Goal: Task Accomplishment & Management: Complete application form

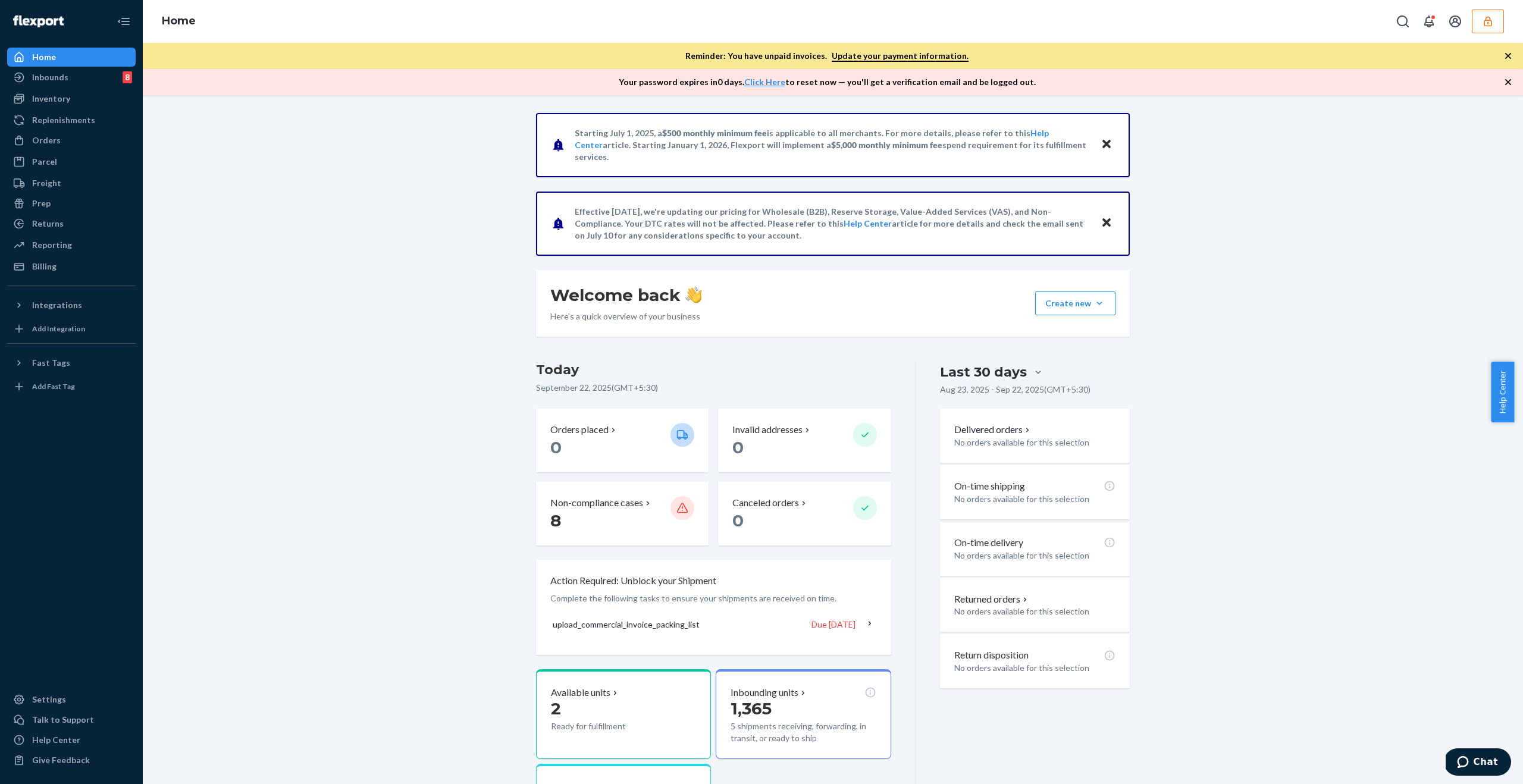
click at [1478, 19] on button "button" at bounding box center [1488, 21] width 32 height 24
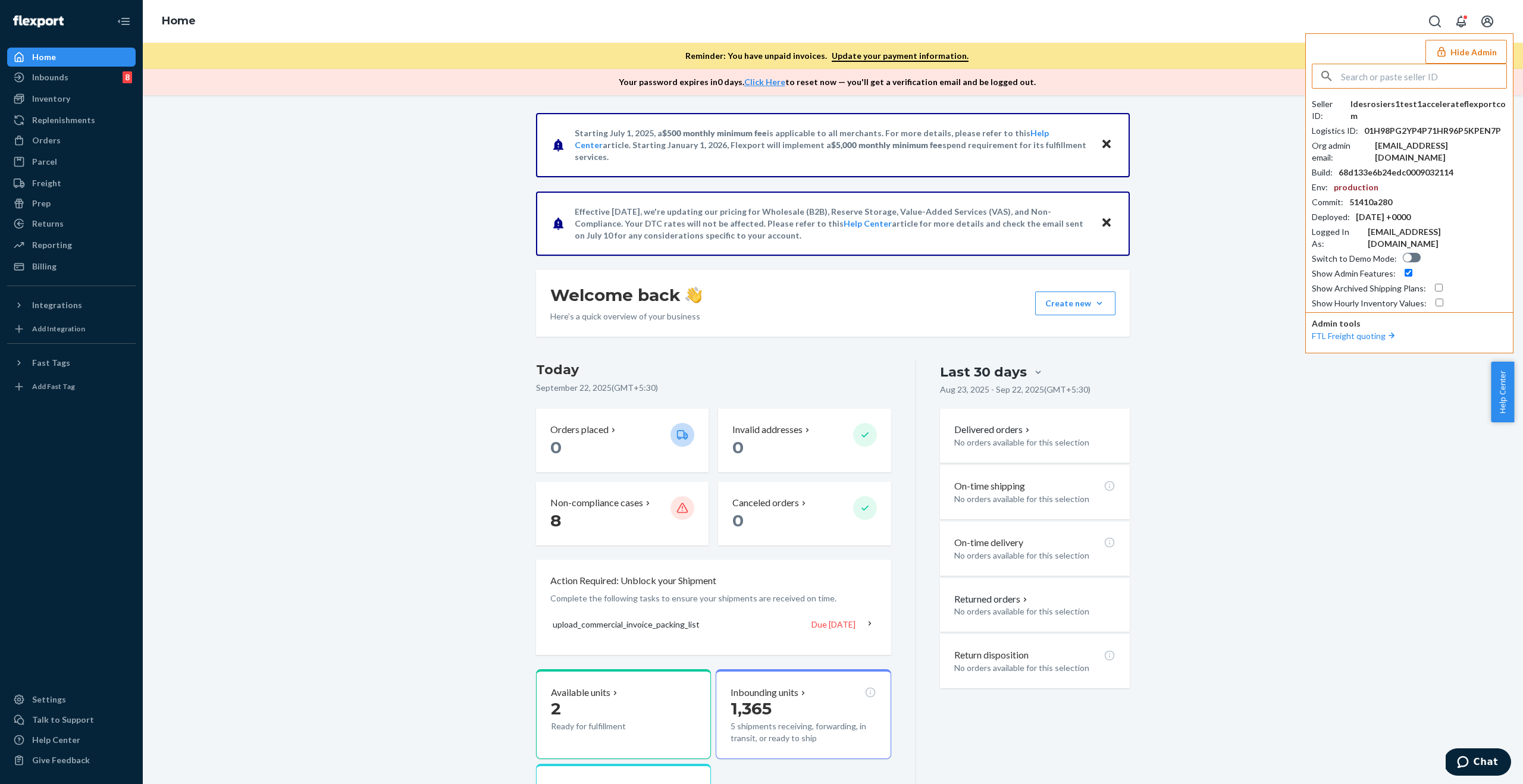
click at [1483, 44] on button "Hide Admin" at bounding box center [1466, 51] width 82 height 24
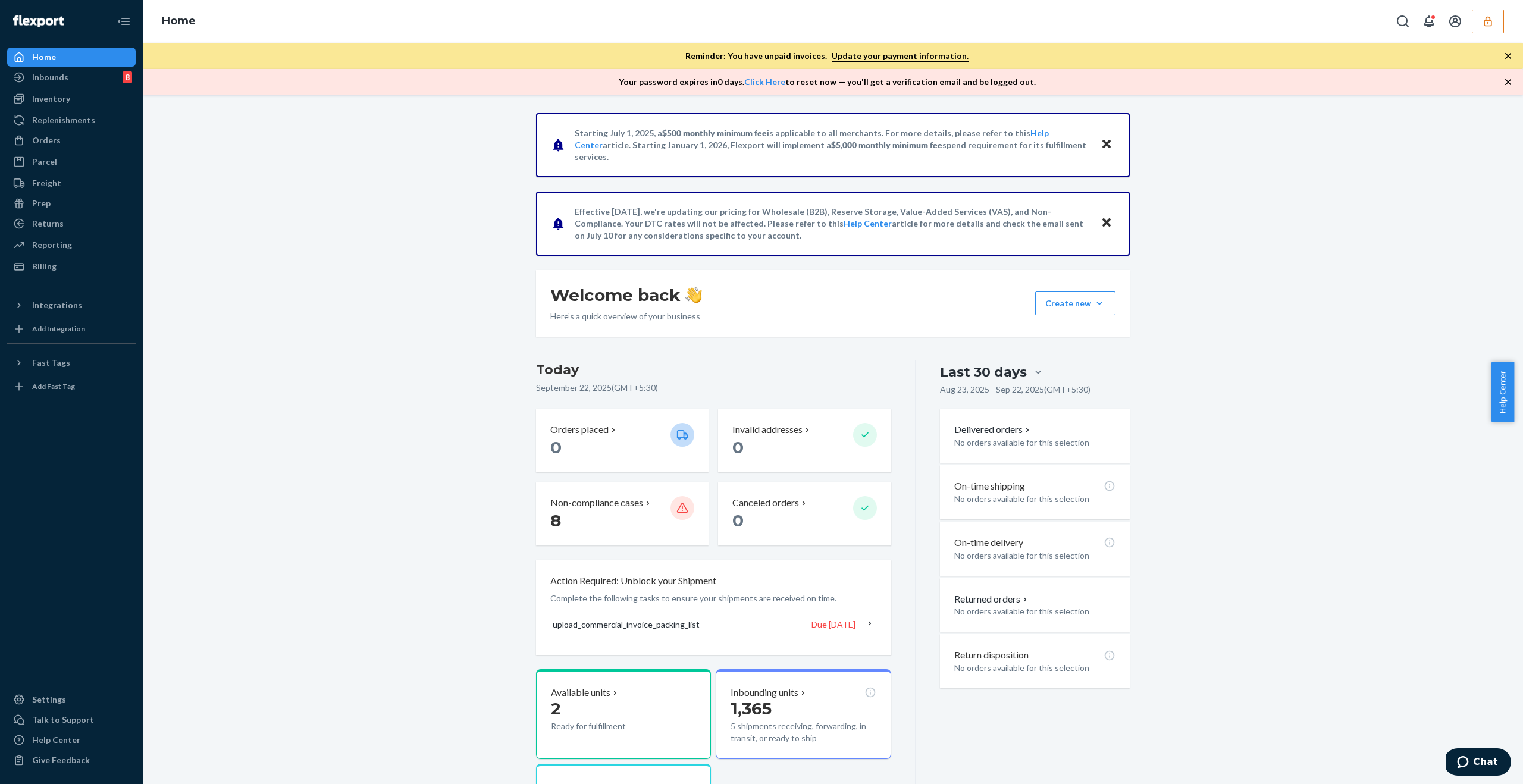
click at [1495, 21] on button "button" at bounding box center [1488, 21] width 32 height 24
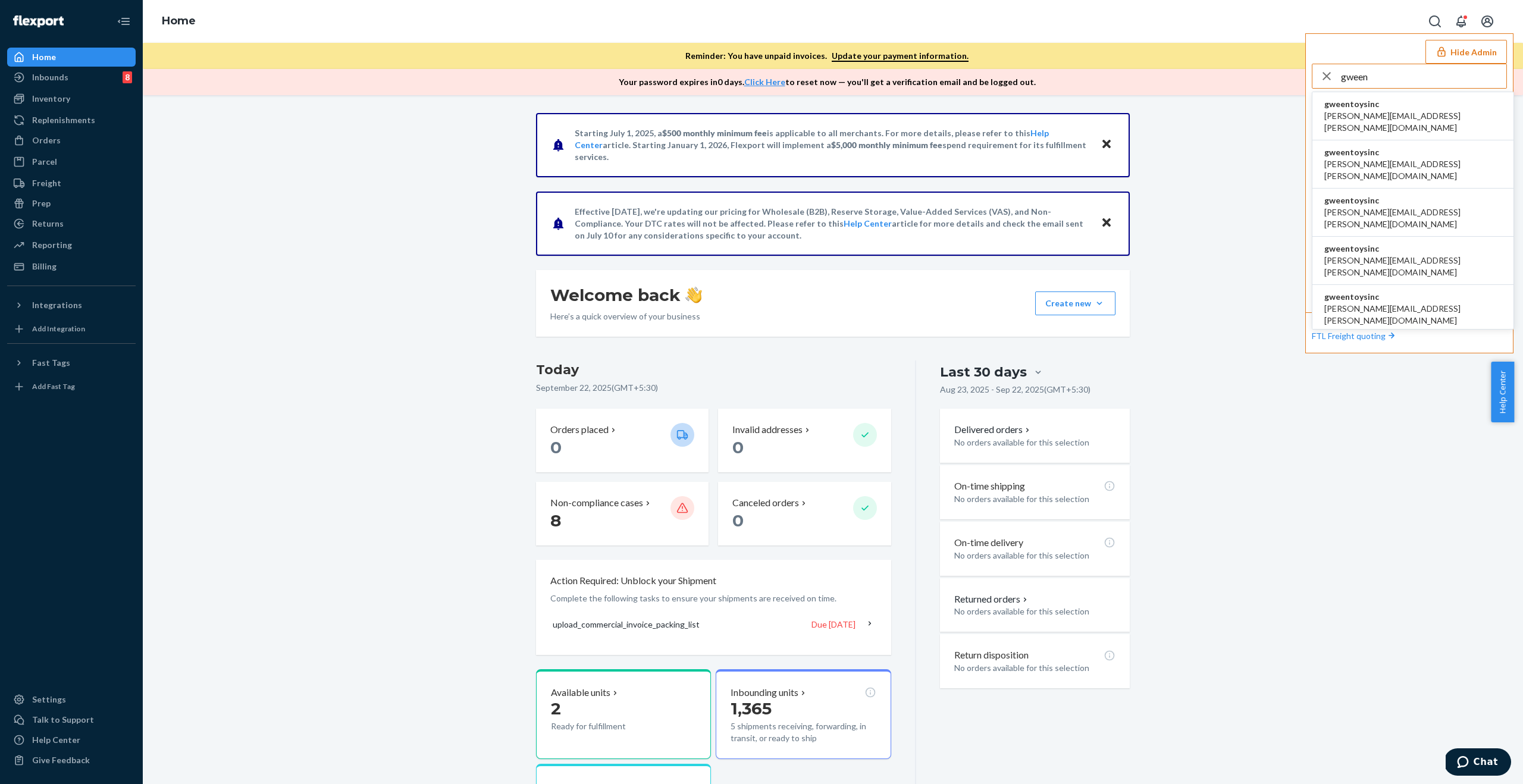
type input "gween"
click at [1453, 104] on li "gweentoysinc akanksha.saxena@shopify.com" at bounding box center [1413, 116] width 201 height 48
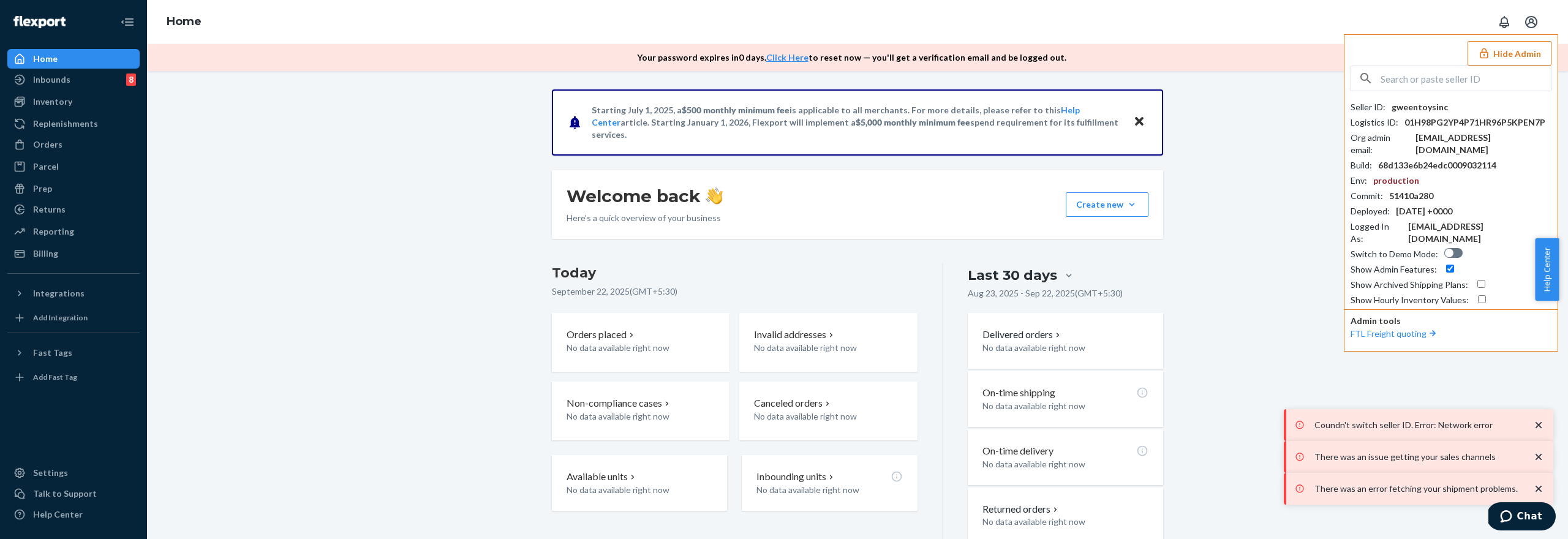
click at [1510, 52] on button "Hide Admin" at bounding box center [1510, 53] width 84 height 24
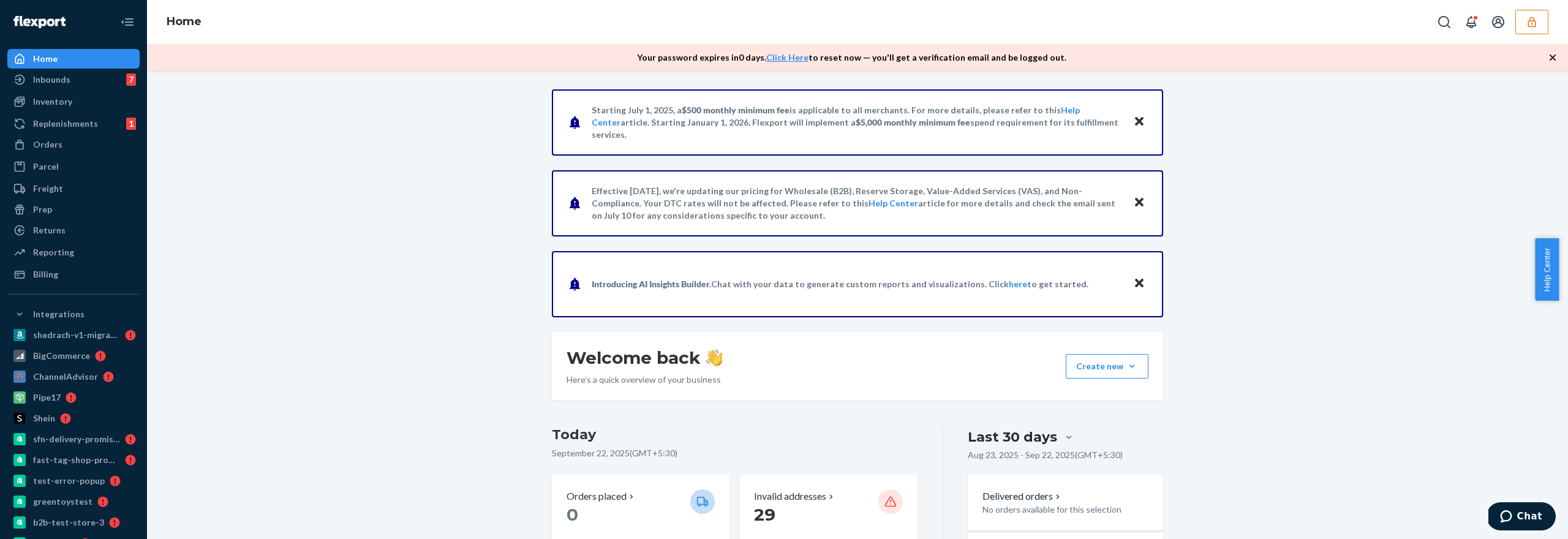
click at [1516, 22] on button "button" at bounding box center [1532, 22] width 33 height 24
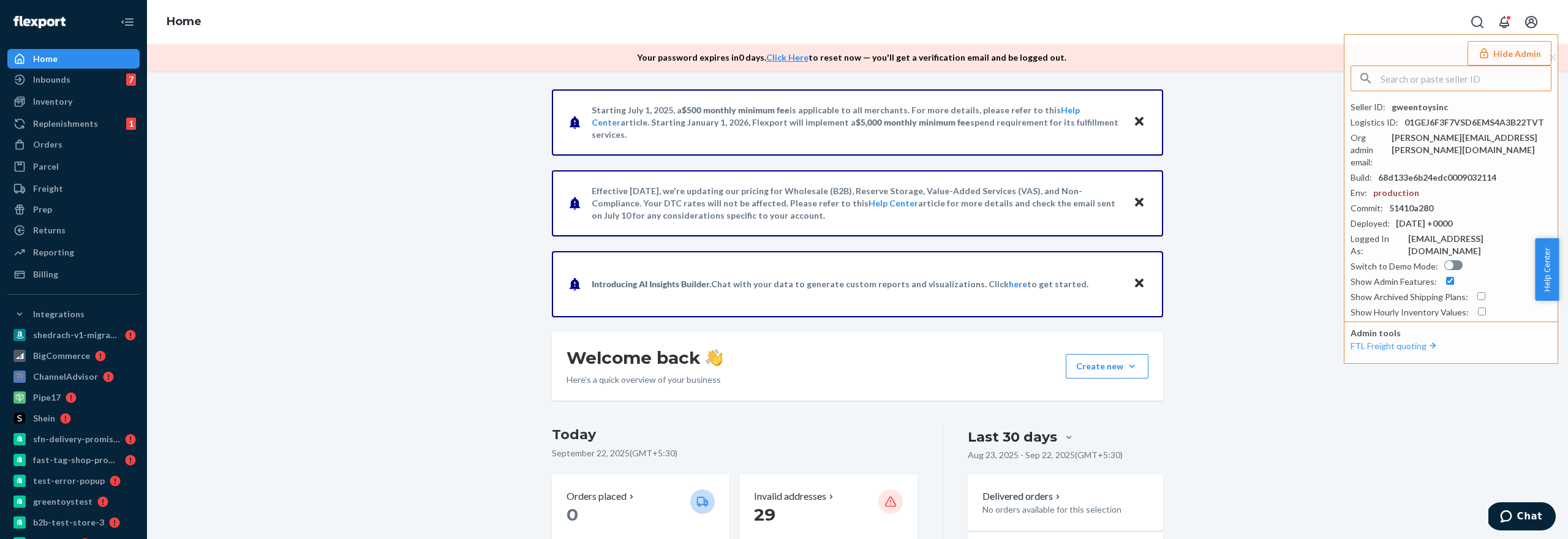
drag, startPoint x: 1272, startPoint y: 209, endPoint x: 1254, endPoint y: 209, distance: 18.0
click at [56, 78] on div "Inbounds" at bounding box center [52, 79] width 38 height 13
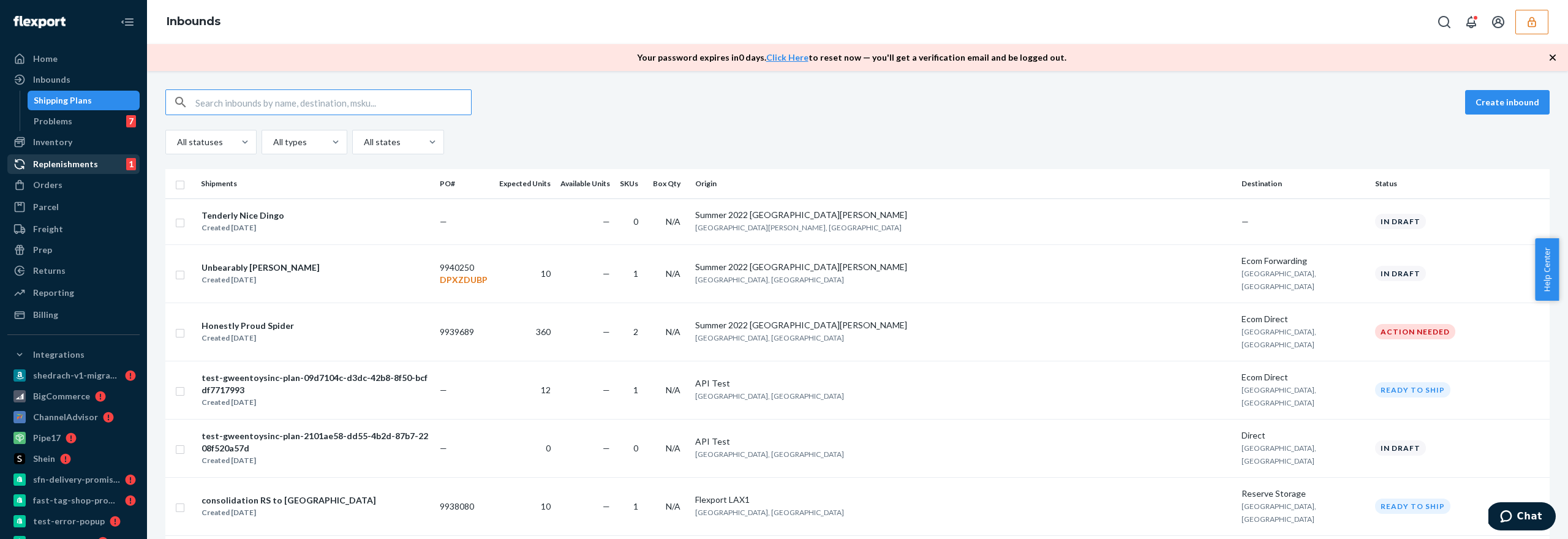
click at [96, 171] on div "Replenishments 1" at bounding box center [73, 164] width 130 height 18
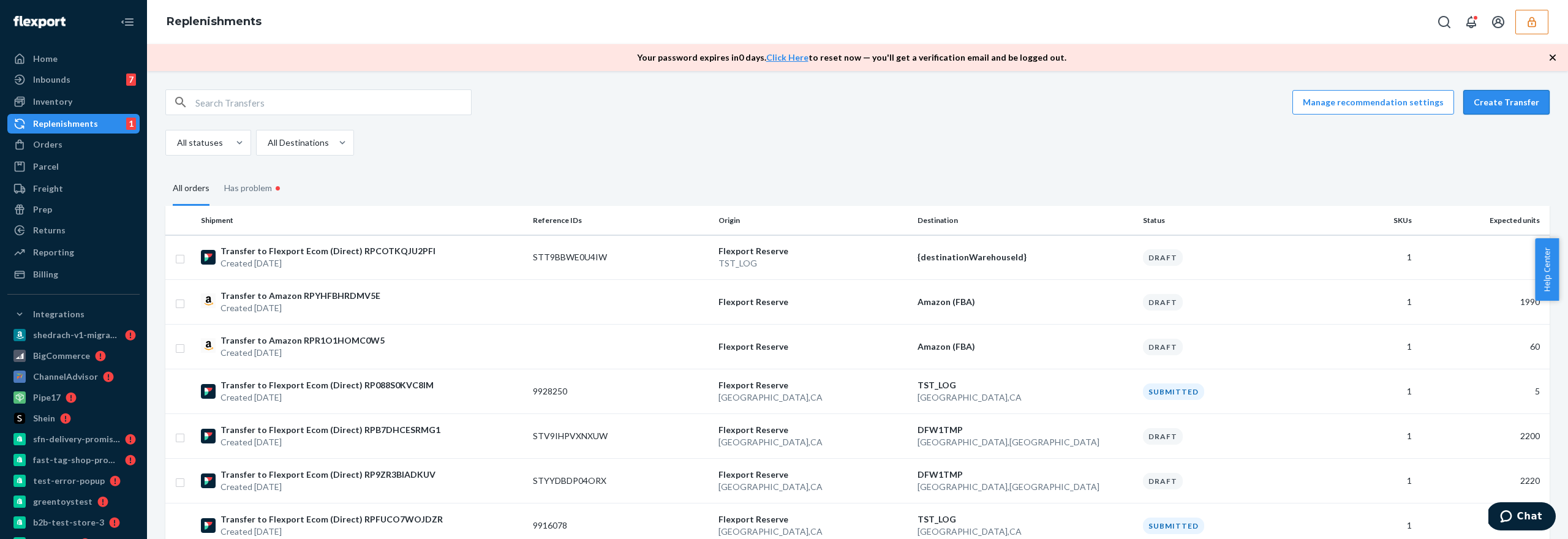
click at [1496, 98] on button "Create Transfer" at bounding box center [1506, 102] width 86 height 24
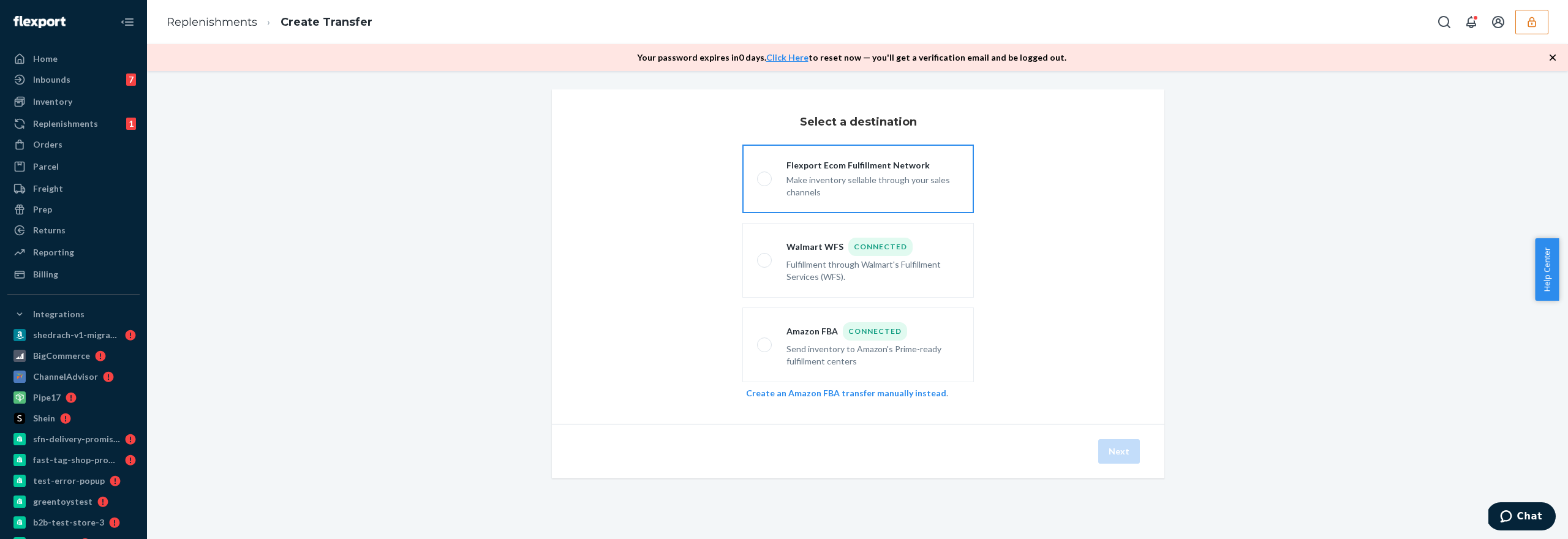
click at [870, 180] on div "Make inventory sellable through your sales channels" at bounding box center [873, 184] width 173 height 27
click at [765, 180] on input "Flexport Ecom Fulfillment Network Make inventory sellable through your sales ch…" at bounding box center [761, 179] width 8 height 8
radio input "true"
click at [1100, 452] on button "Next" at bounding box center [1119, 451] width 42 height 24
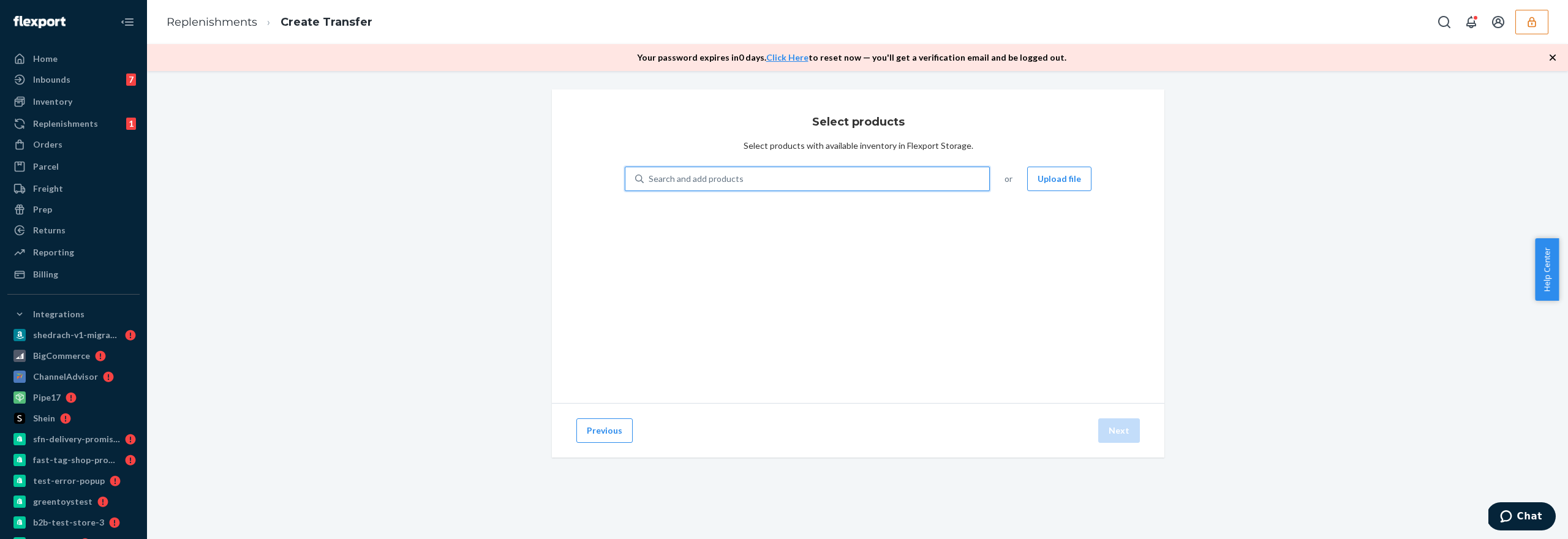
click at [838, 178] on div "Search and add products" at bounding box center [817, 179] width 346 height 22
click at [650, 178] on input "0 results available. Use Up and Down to choose options, press Enter to select t…" at bounding box center [649, 179] width 1 height 13
type input "test"
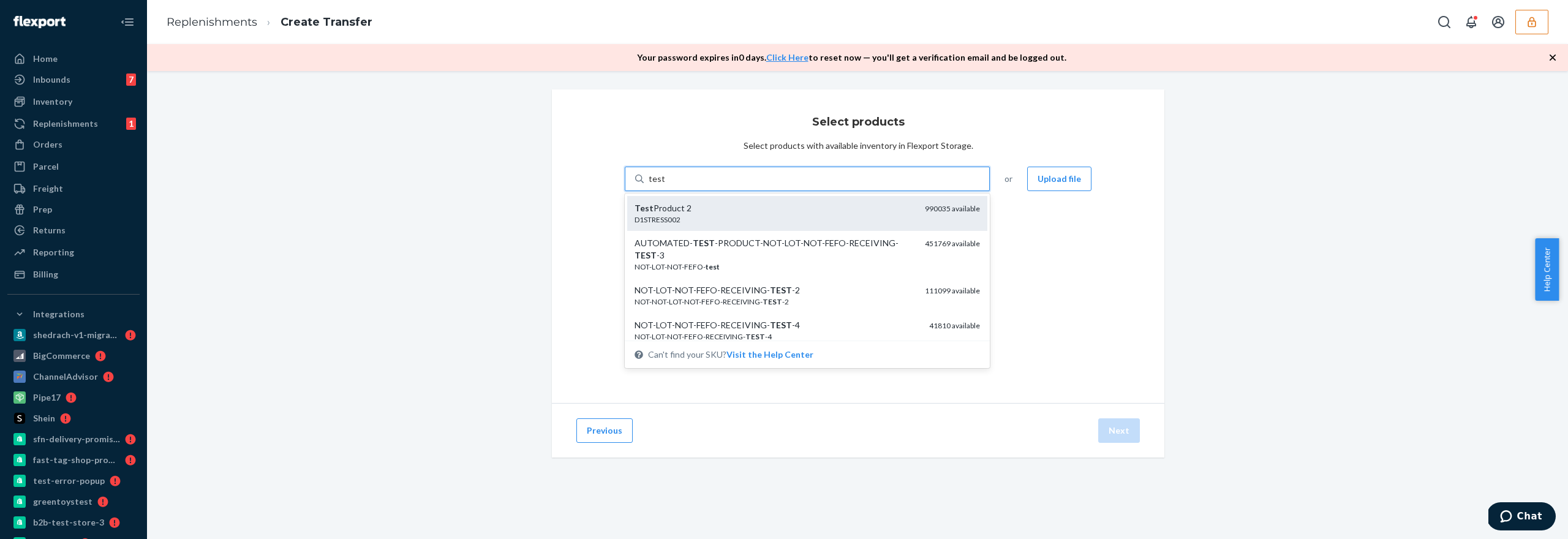
click at [808, 221] on div "D1STRESS002" at bounding box center [775, 219] width 281 height 10
click at [665, 185] on input "test" at bounding box center [656, 179] width 16 height 13
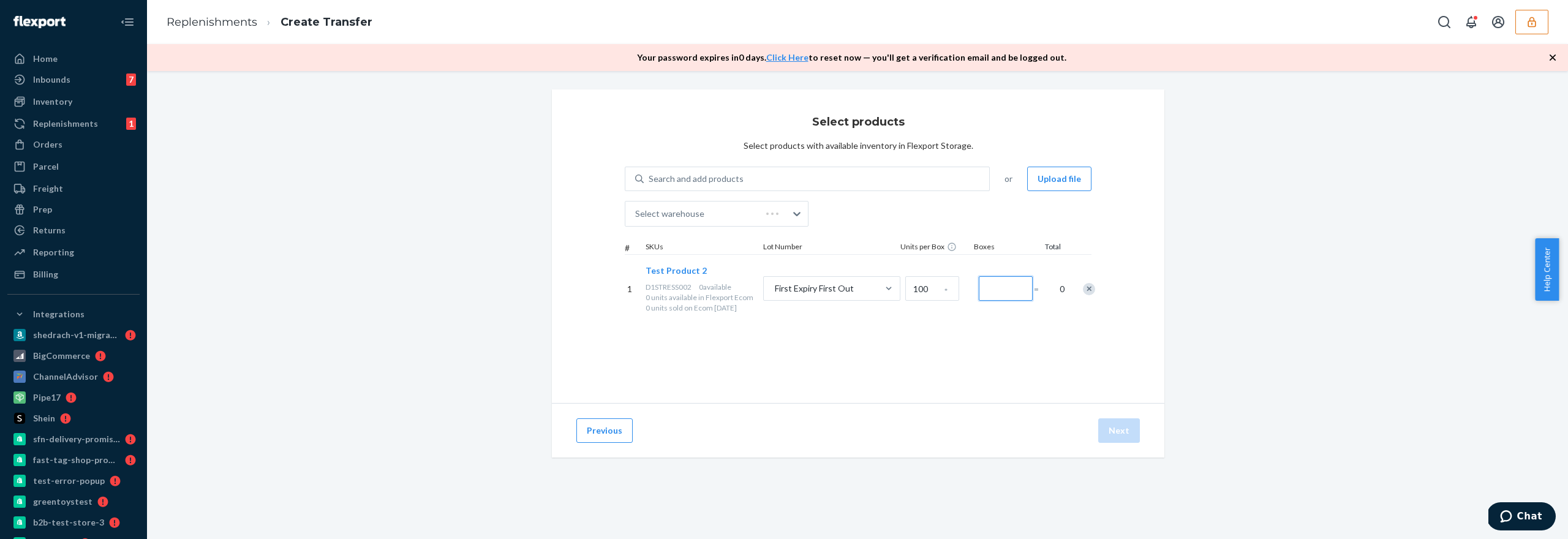
click at [992, 290] on input "Number of boxes" at bounding box center [1005, 288] width 54 height 24
type input "1"
click at [993, 390] on div "Select products Select products with available inventory in Flexport Storage. S…" at bounding box center [858, 246] width 613 height 314
click at [1121, 423] on button "Next" at bounding box center [1119, 430] width 42 height 24
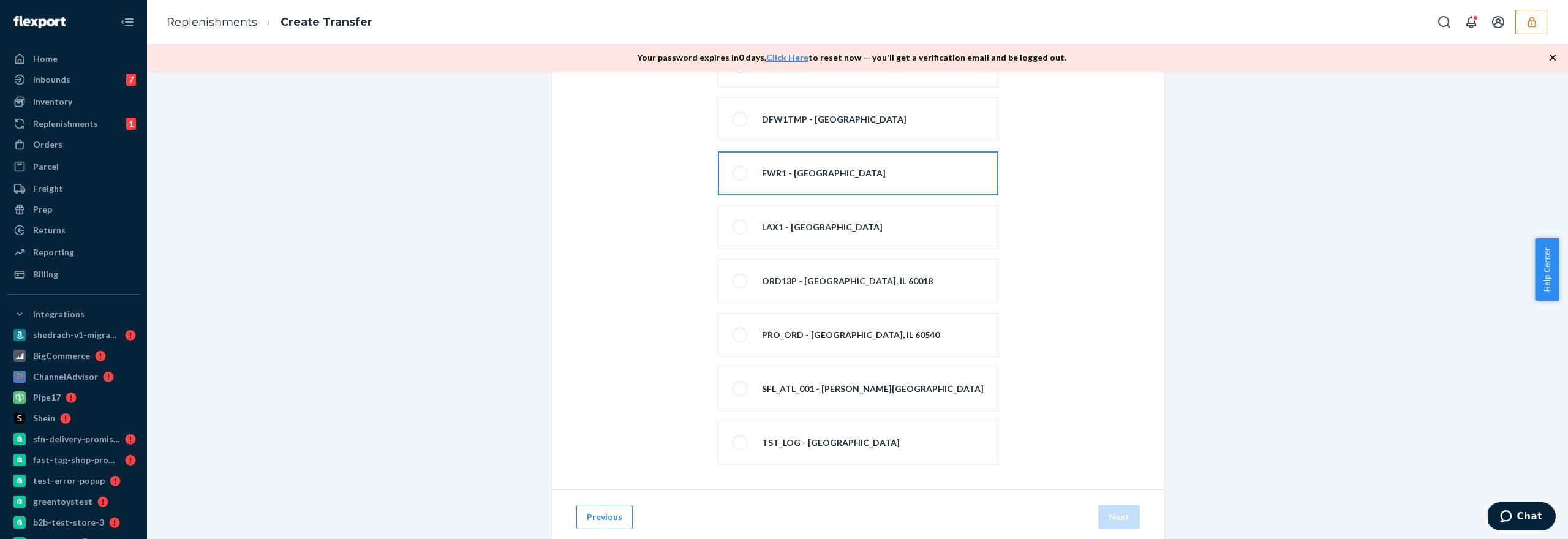
scroll to position [140, 0]
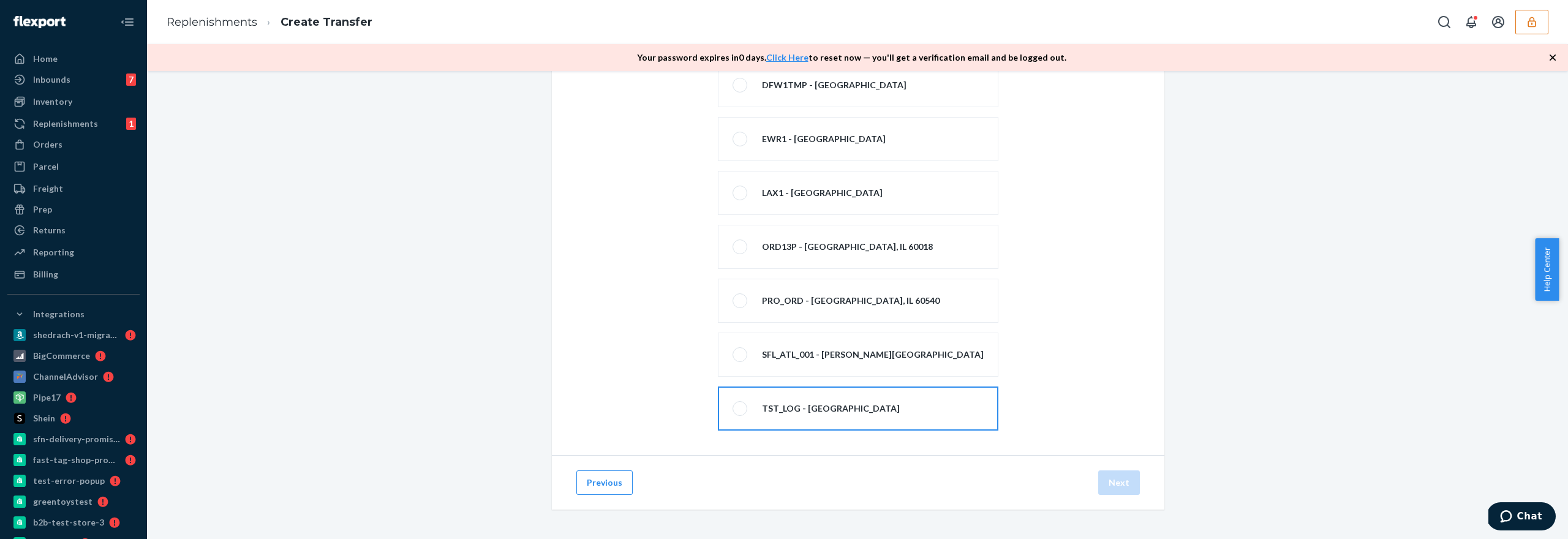
click at [891, 402] on div "TST_LOG - [GEOGRAPHIC_DATA]" at bounding box center [831, 408] width 138 height 13
click at [741, 405] on input "TST_LOG - [GEOGRAPHIC_DATA]" at bounding box center [736, 409] width 8 height 8
radio input "true"
click at [1123, 484] on button "Next" at bounding box center [1119, 481] width 42 height 24
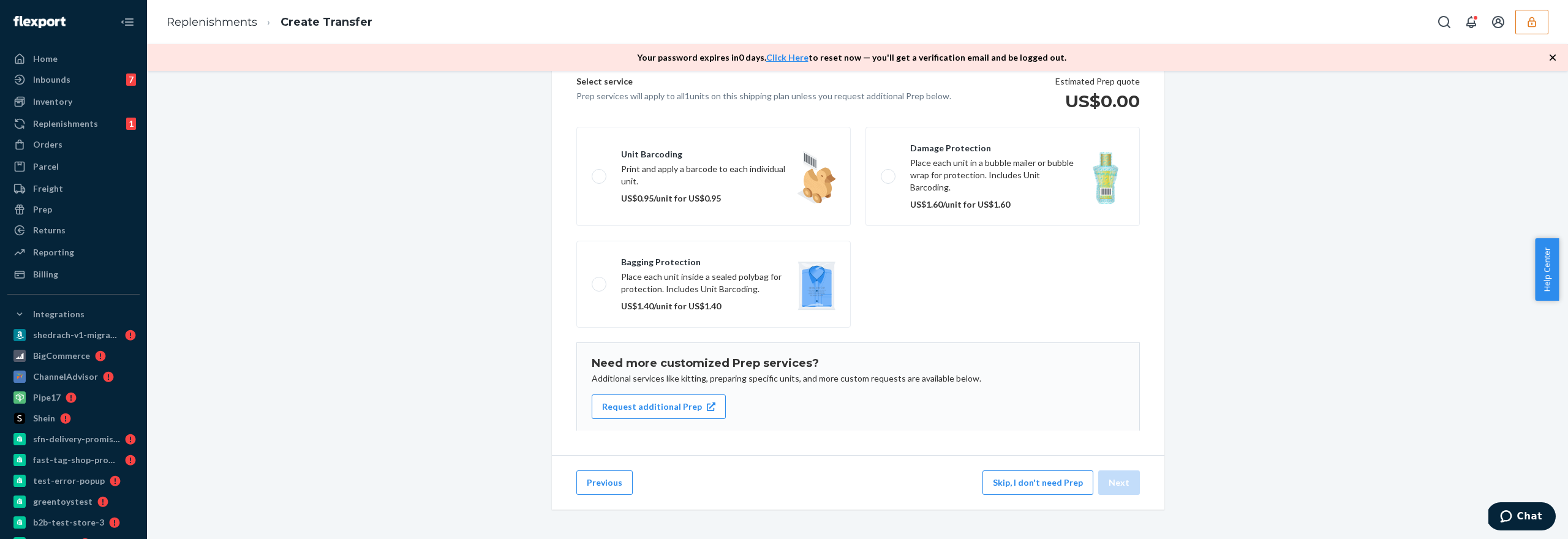
scroll to position [121, 0]
click at [1073, 487] on button "Skip, I don't need Prep" at bounding box center [1038, 481] width 111 height 24
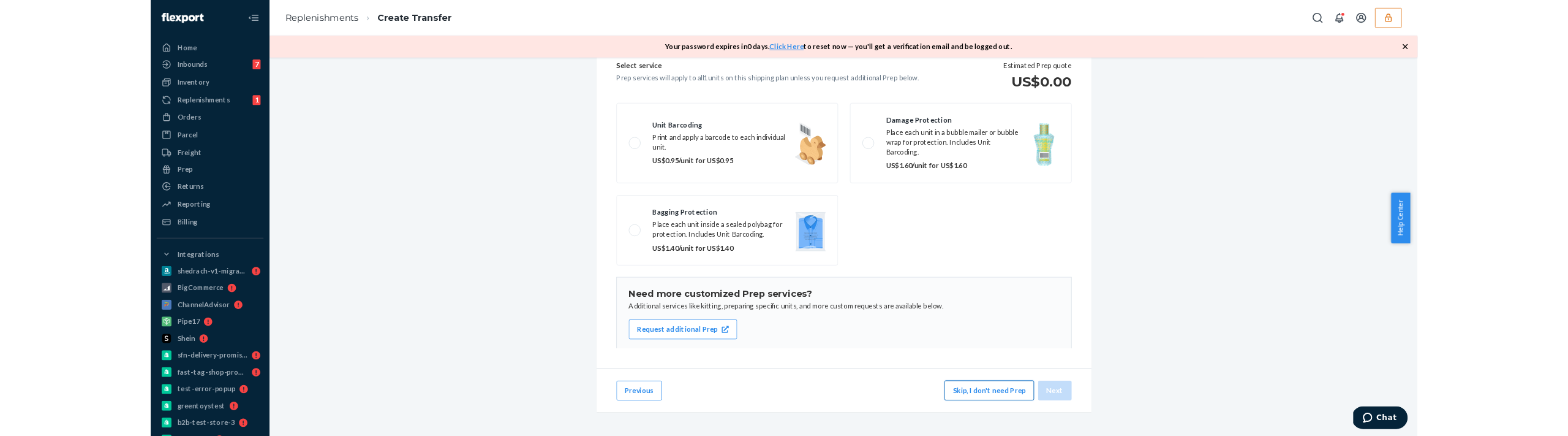
scroll to position [0, 0]
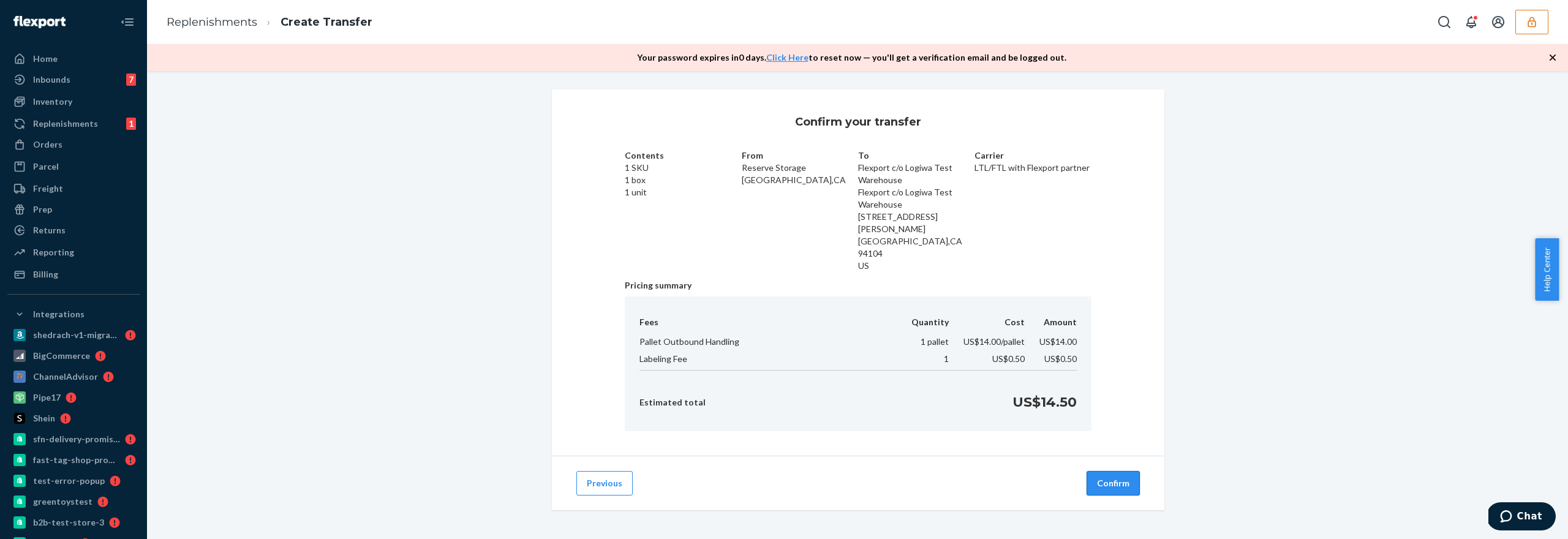
click at [1111, 471] on button "Confirm" at bounding box center [1113, 482] width 53 height 24
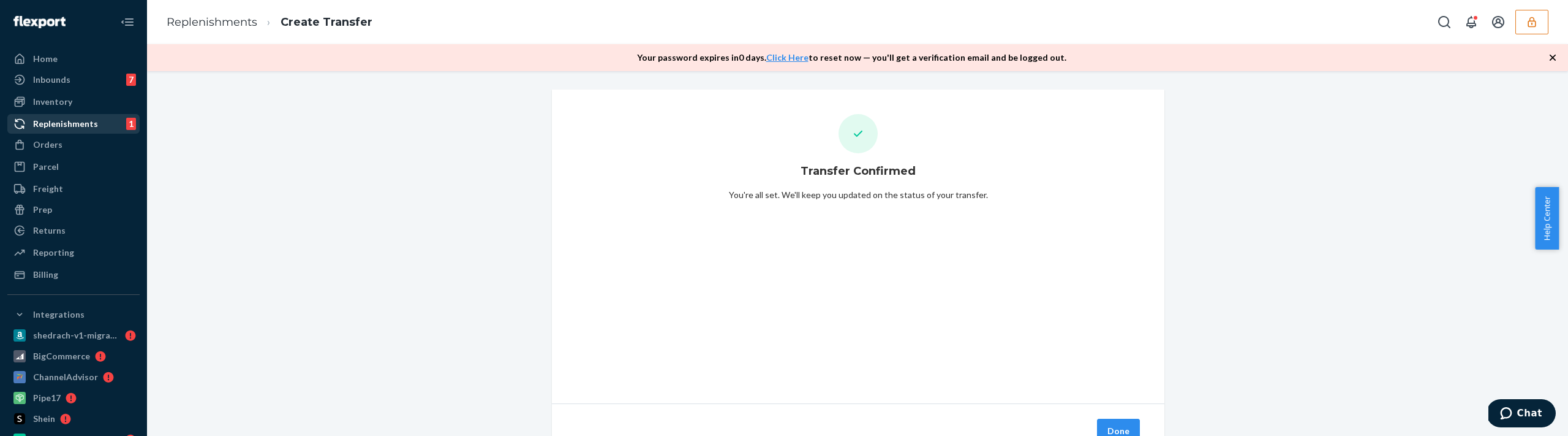
click at [95, 120] on div "Replenishments 1" at bounding box center [73, 124] width 130 height 18
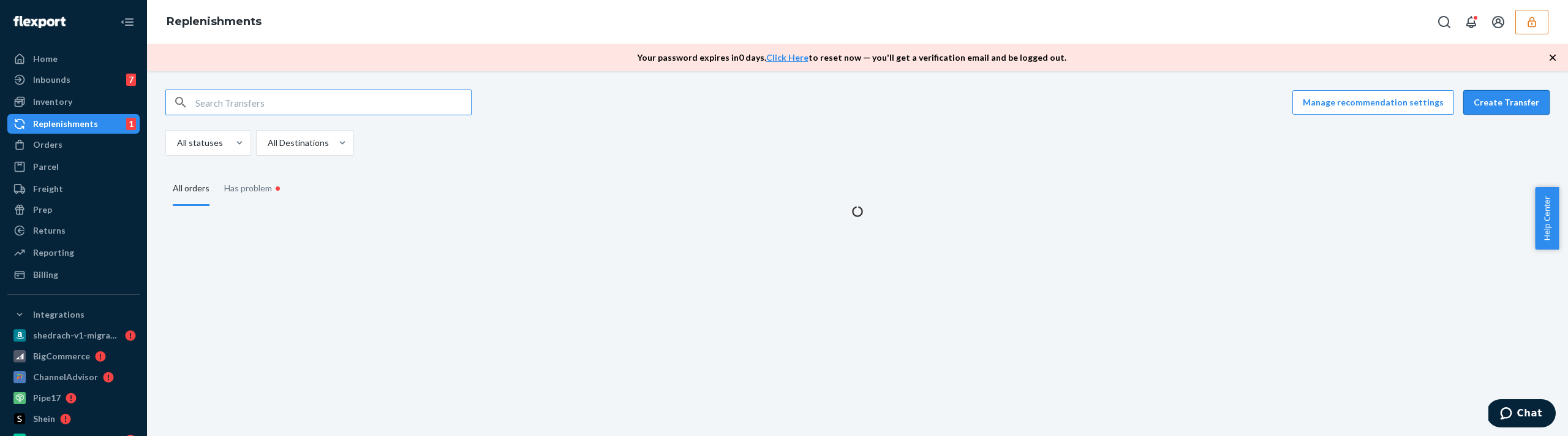
click at [1475, 109] on button "Create Transfer" at bounding box center [1506, 102] width 86 height 24
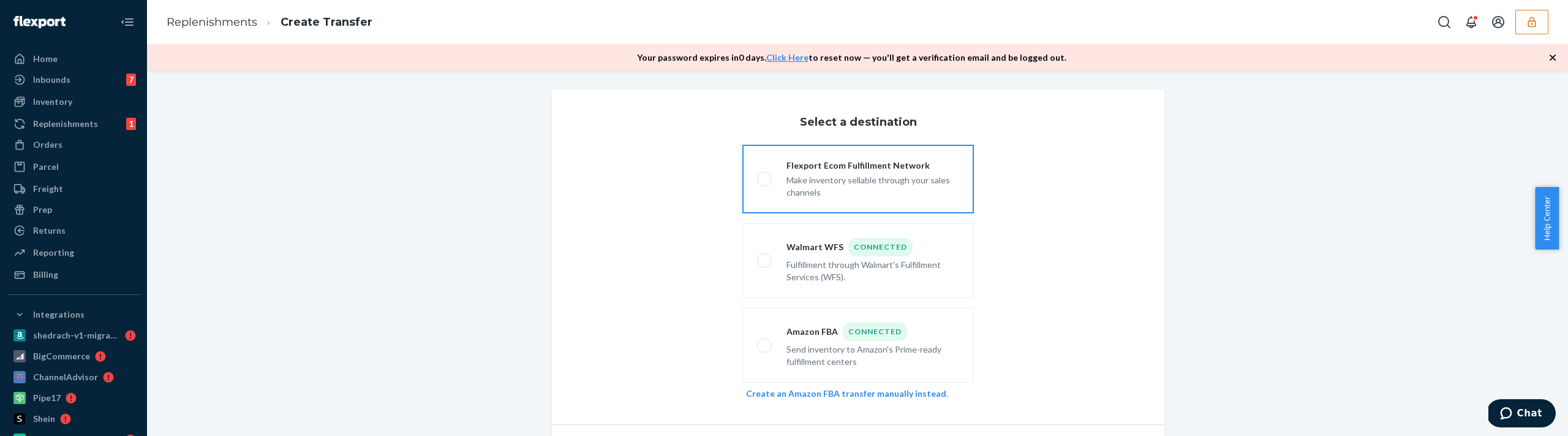
click at [806, 204] on label "Flexport Ecom Fulfillment Network Make inventory sellable through your sales ch…" at bounding box center [857, 179] width 231 height 68
click at [765, 183] on input "Flexport Ecom Fulfillment Network Make inventory sellable through your sales ch…" at bounding box center [761, 180] width 8 height 8
radio input "true"
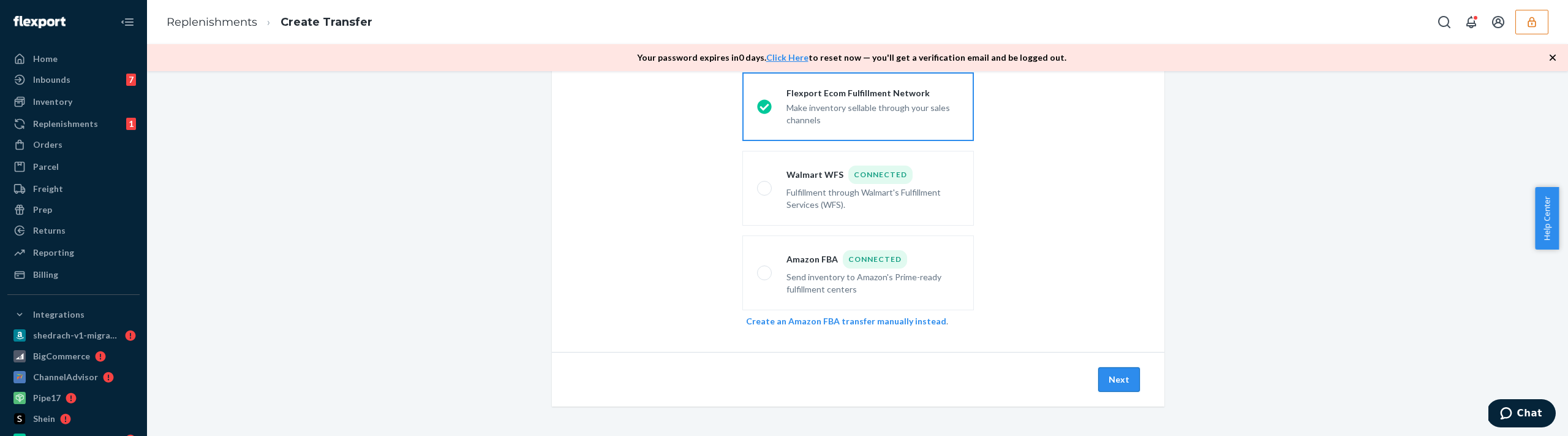
click at [1119, 373] on button "Next" at bounding box center [1119, 378] width 42 height 24
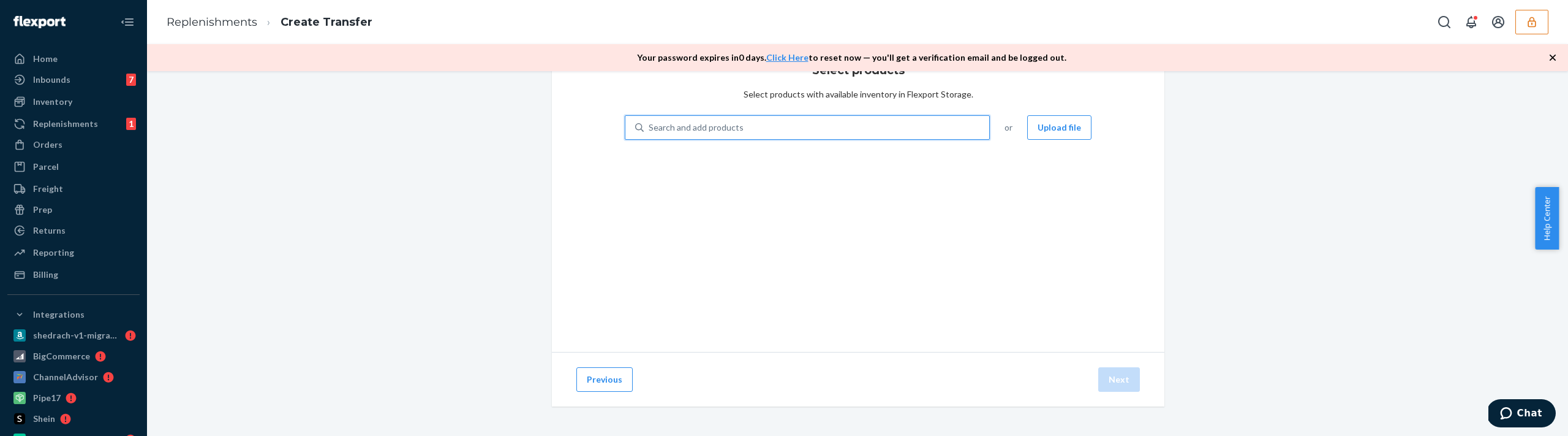
click at [825, 125] on div "Search and add products" at bounding box center [817, 127] width 346 height 22
click at [650, 125] on input "0 results available. Use Up and Down to choose options, press Enter to select t…" at bounding box center [649, 127] width 1 height 13
type input "test"
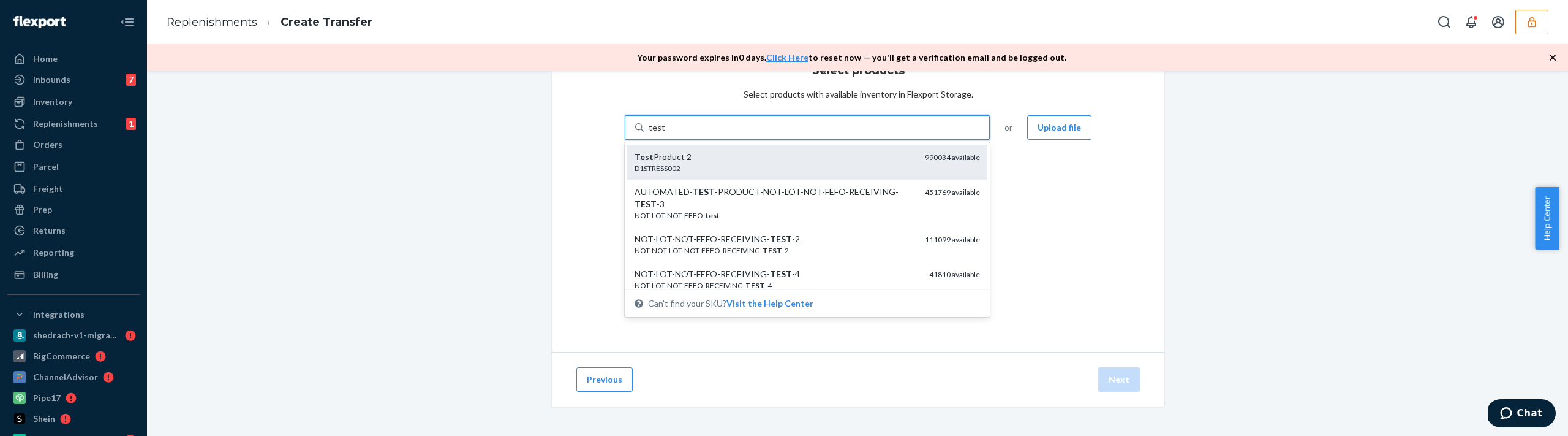
click at [812, 160] on div "Test Product 2" at bounding box center [775, 156] width 281 height 13
click at [665, 134] on input "test" at bounding box center [656, 127] width 16 height 13
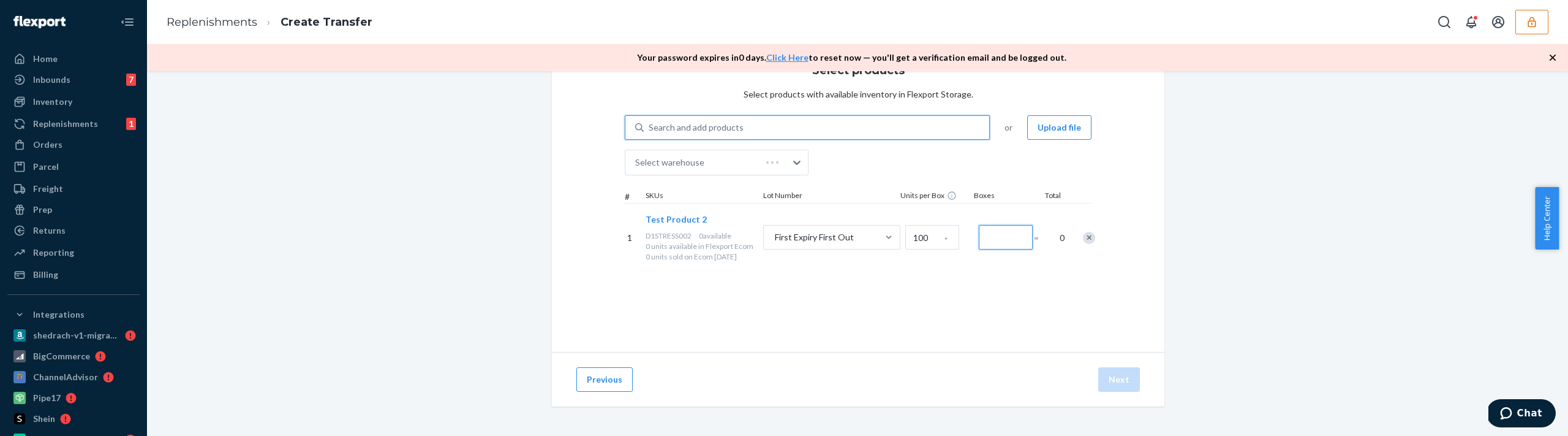
click at [990, 238] on input "Number of boxes" at bounding box center [1005, 236] width 54 height 24
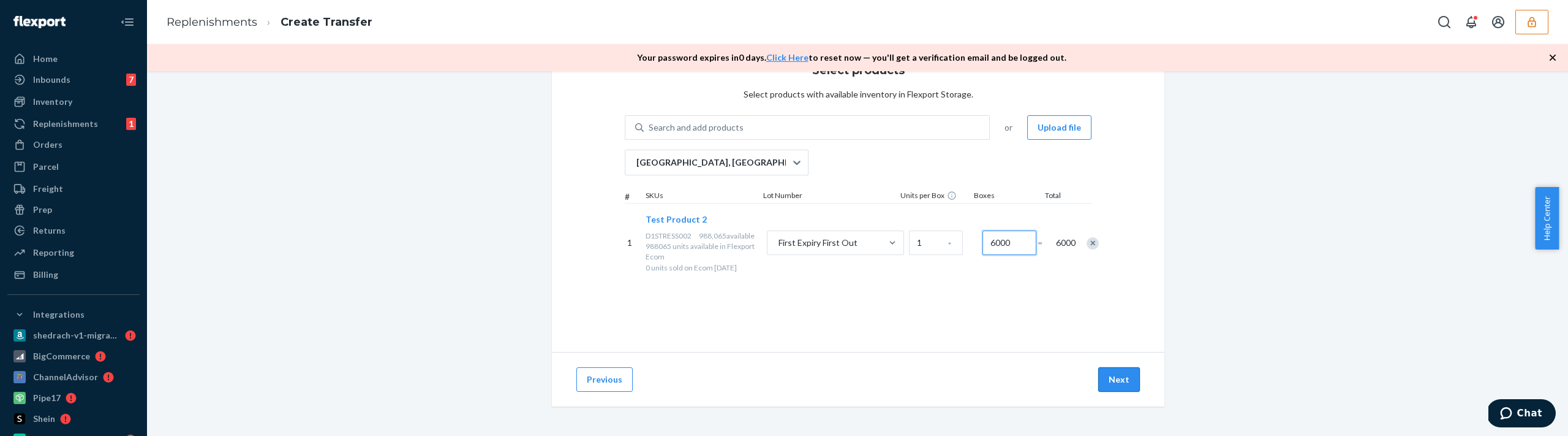
type input "6000"
click at [1103, 378] on button "Next" at bounding box center [1119, 378] width 42 height 24
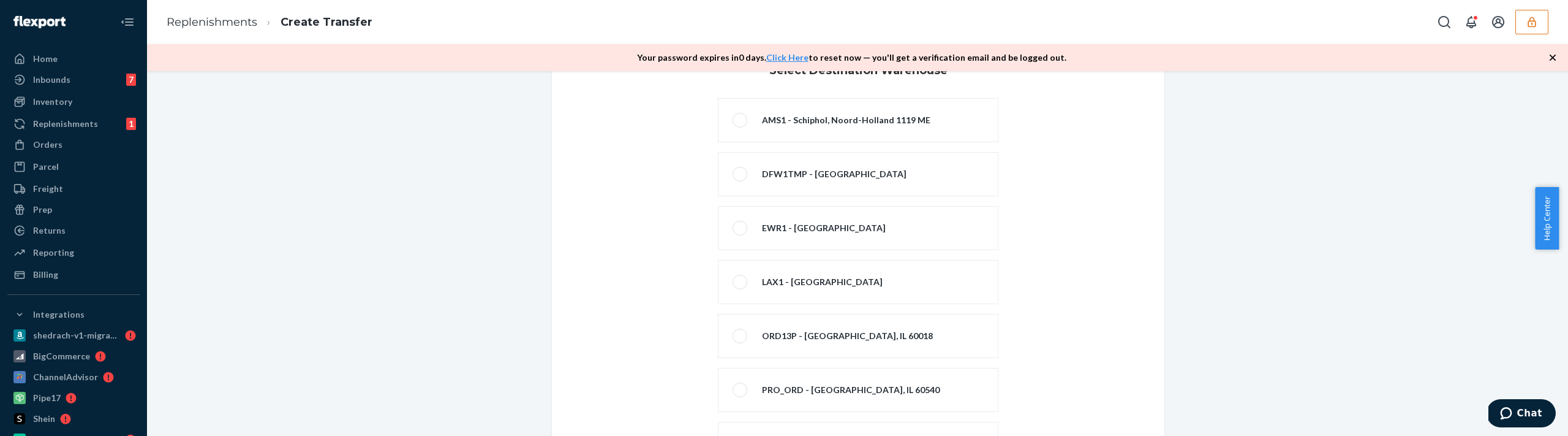
scroll to position [244, 0]
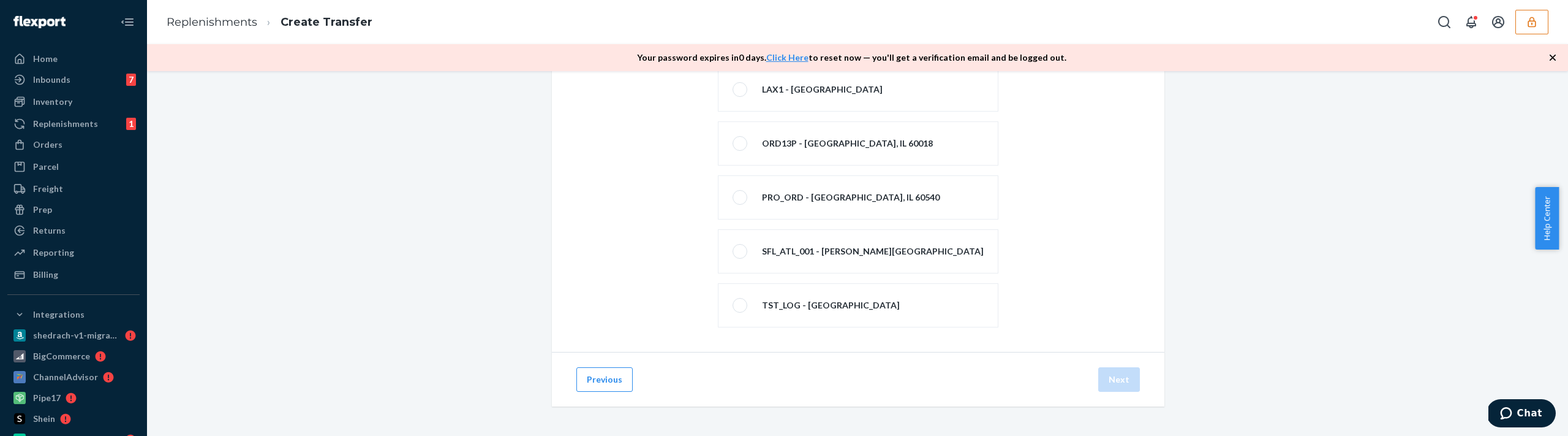
drag, startPoint x: 898, startPoint y: 303, endPoint x: 969, endPoint y: 336, distance: 78.3
click at [898, 303] on div "TST_LOG - [GEOGRAPHIC_DATA]" at bounding box center [831, 305] width 138 height 13
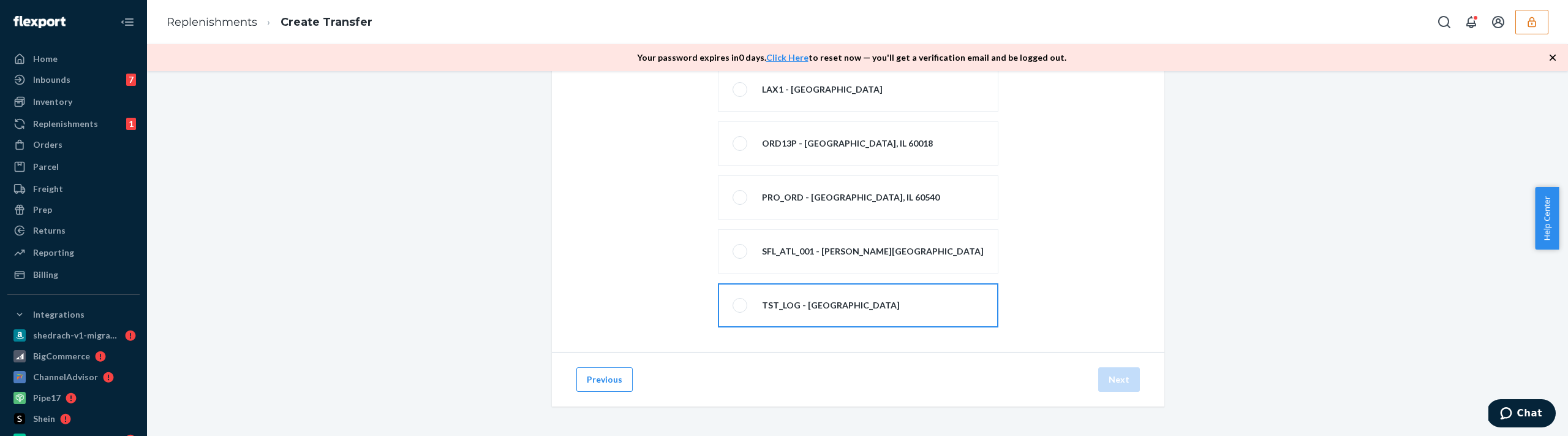
click at [741, 303] on input "TST_LOG - [GEOGRAPHIC_DATA]" at bounding box center [736, 306] width 8 height 8
radio input "true"
click at [1123, 376] on button "Next" at bounding box center [1119, 378] width 42 height 24
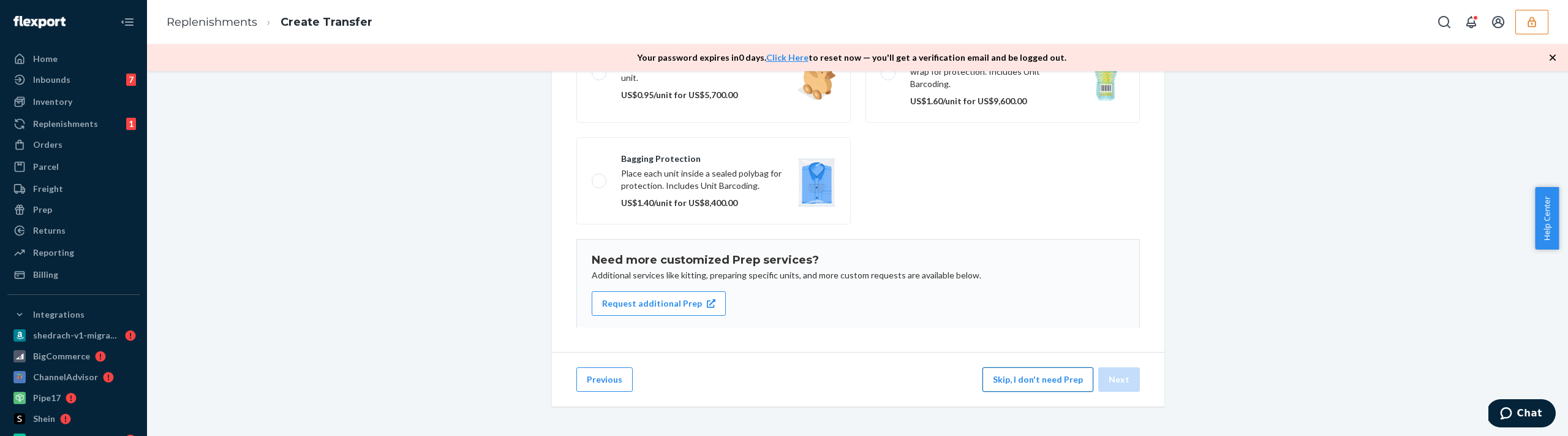
click at [1015, 383] on button "Skip, I don't need Prep" at bounding box center [1038, 378] width 111 height 24
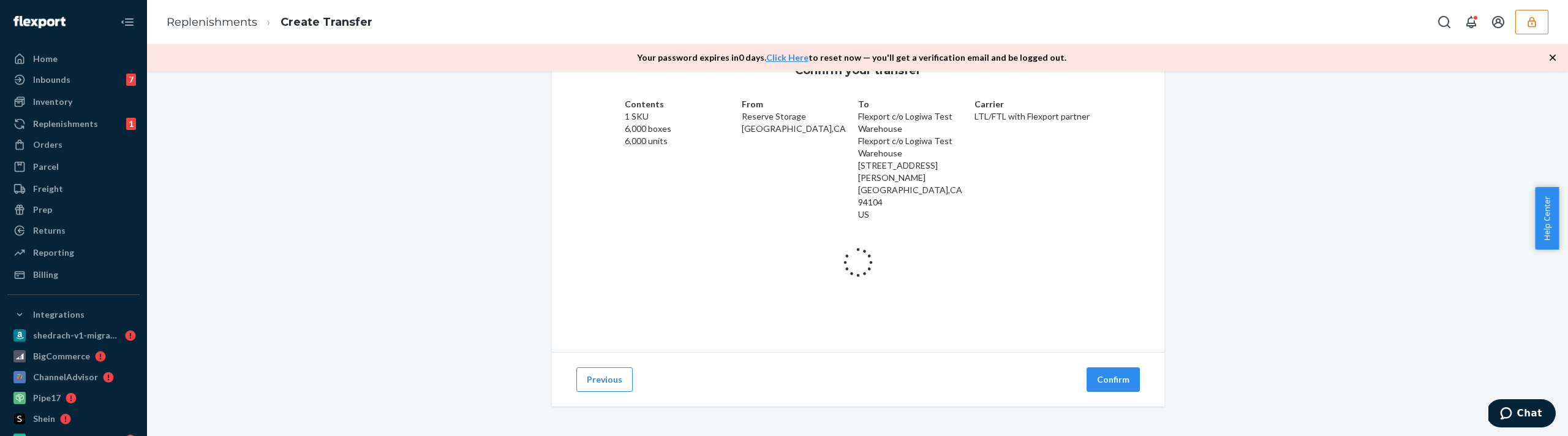
scroll to position [79, 0]
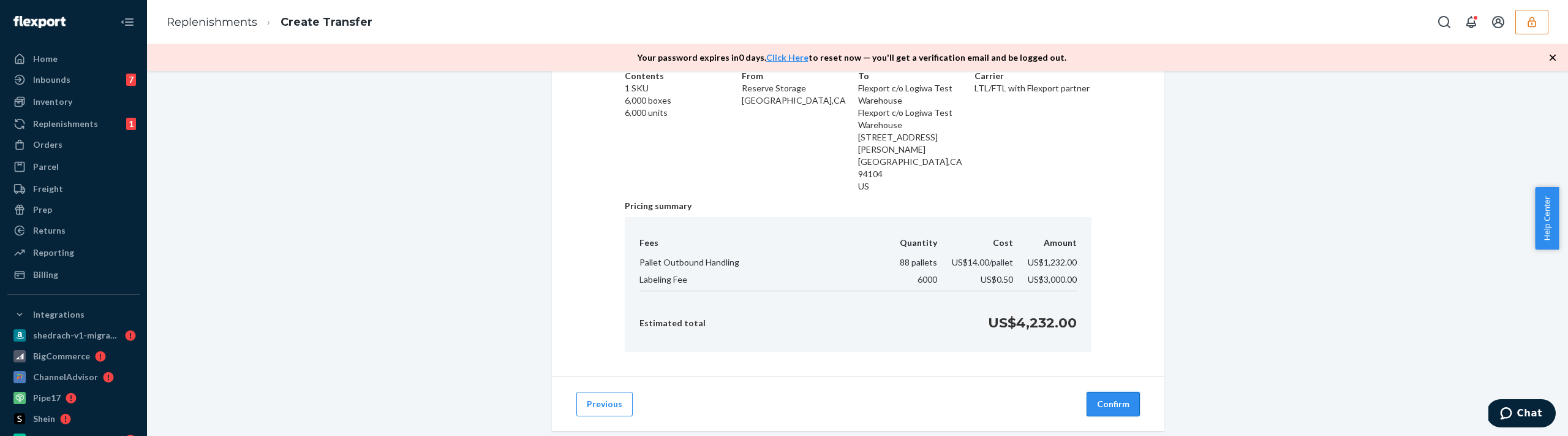
click at [1100, 392] on button "Confirm" at bounding box center [1113, 403] width 53 height 24
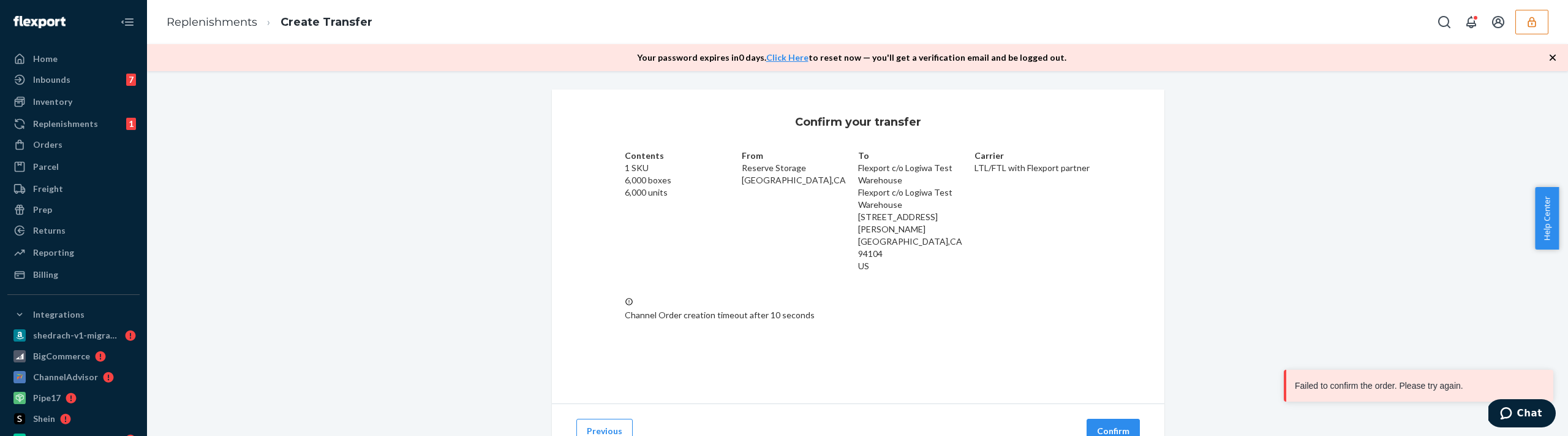
scroll to position [52, 0]
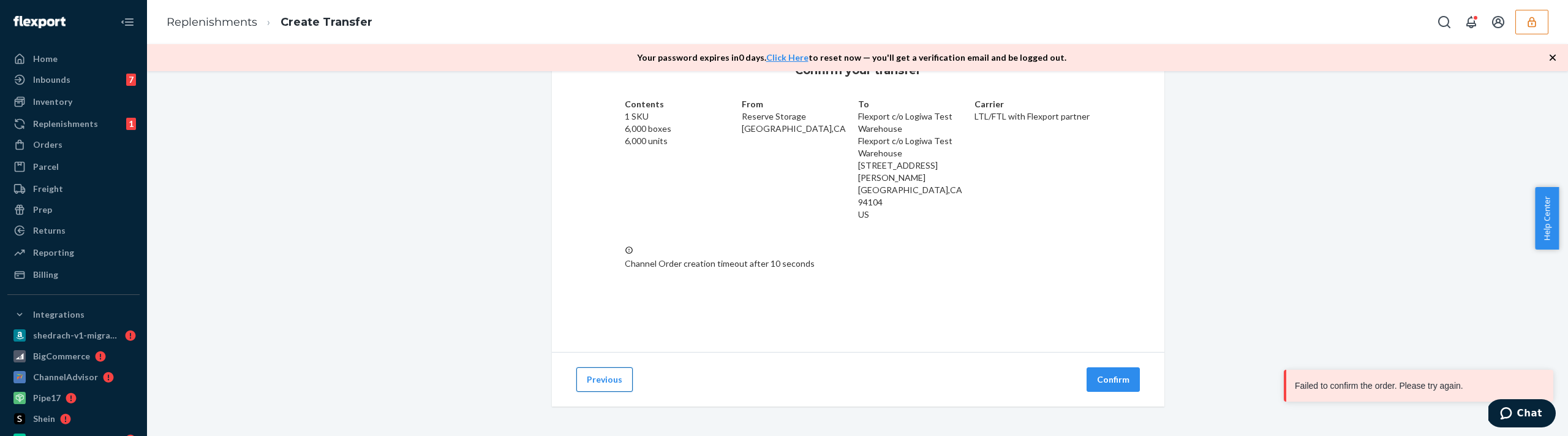
click at [615, 387] on button "Previous" at bounding box center [604, 378] width 56 height 24
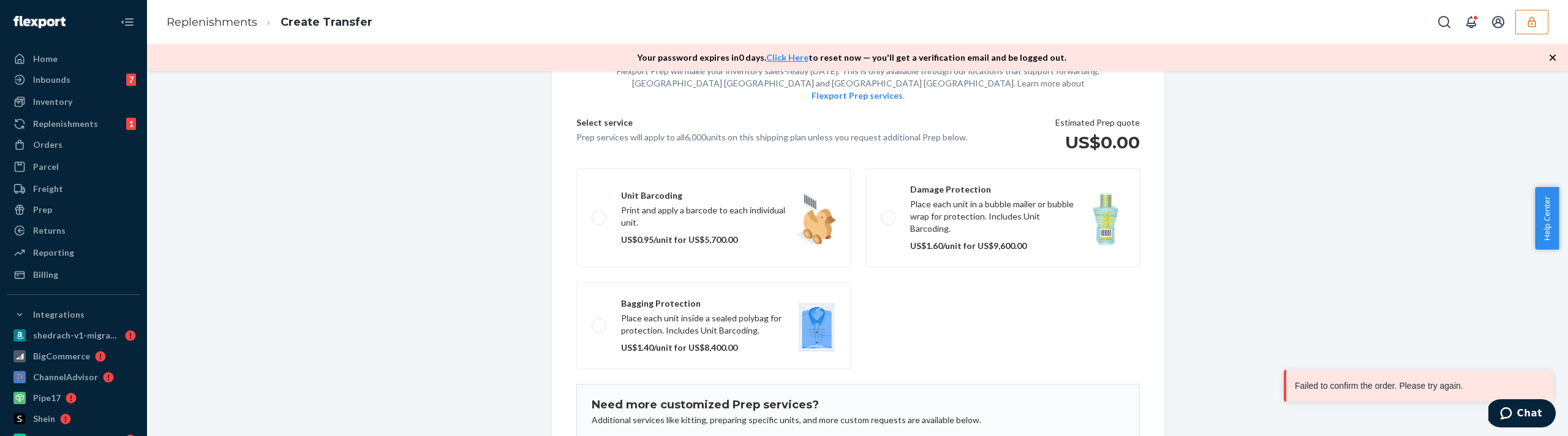
scroll to position [30, 0]
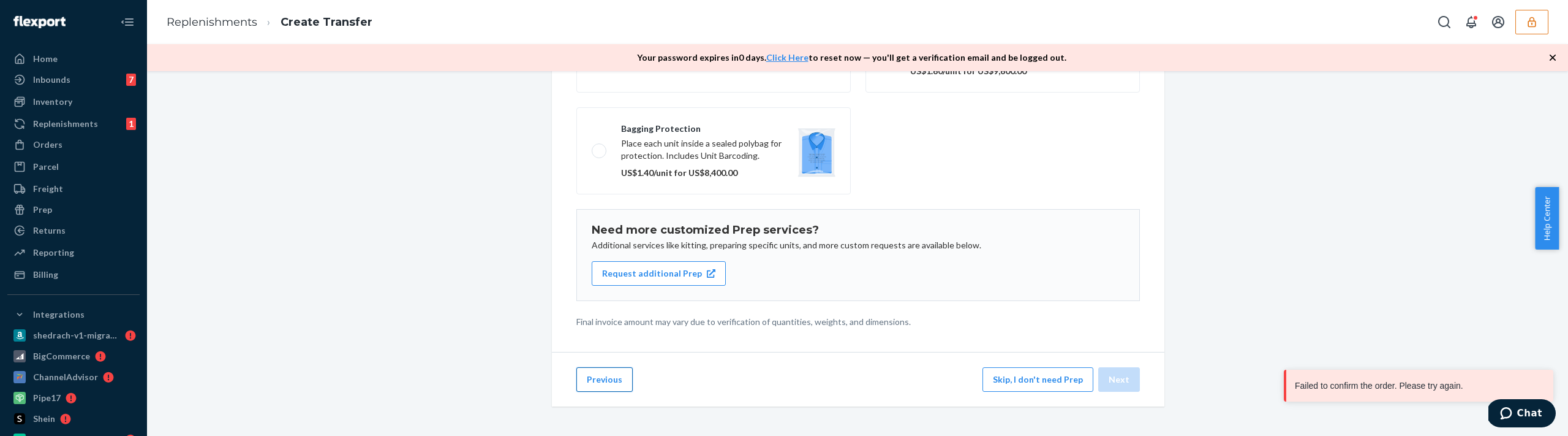
click at [588, 381] on button "Previous" at bounding box center [604, 378] width 56 height 24
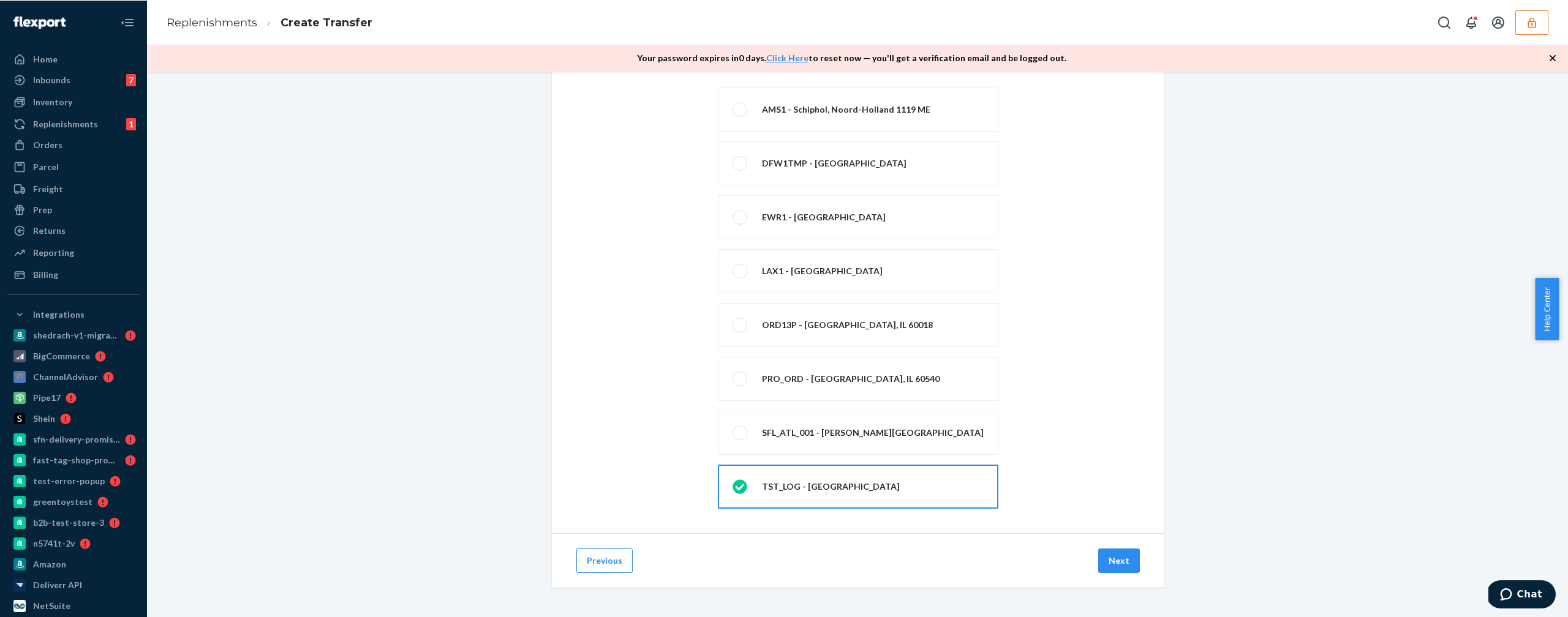
scroll to position [62, 0]
click at [604, 539] on button "Previous" at bounding box center [604, 560] width 56 height 24
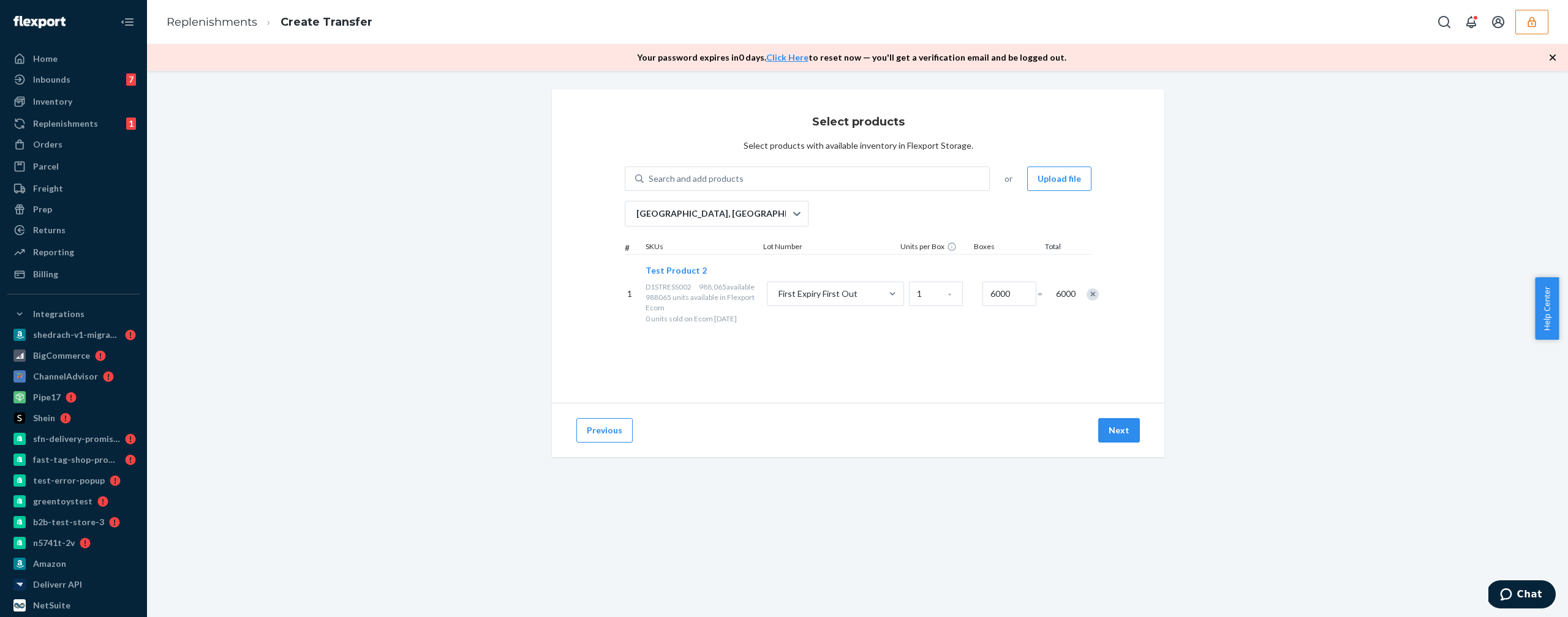
scroll to position [0, 0]
click at [992, 299] on input "6000" at bounding box center [1009, 293] width 54 height 24
click at [1003, 296] on input "6000" at bounding box center [1009, 293] width 54 height 24
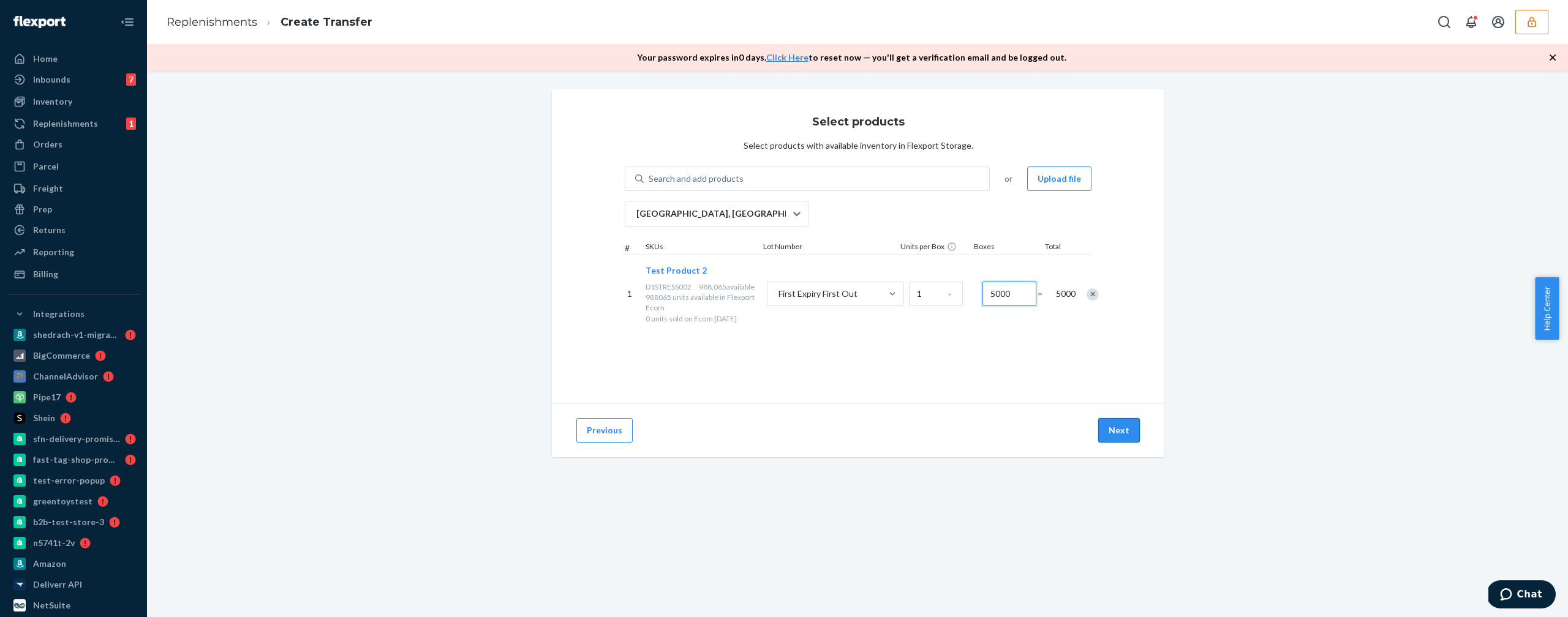
type input "5000"
click at [1104, 429] on button "Next" at bounding box center [1119, 430] width 42 height 24
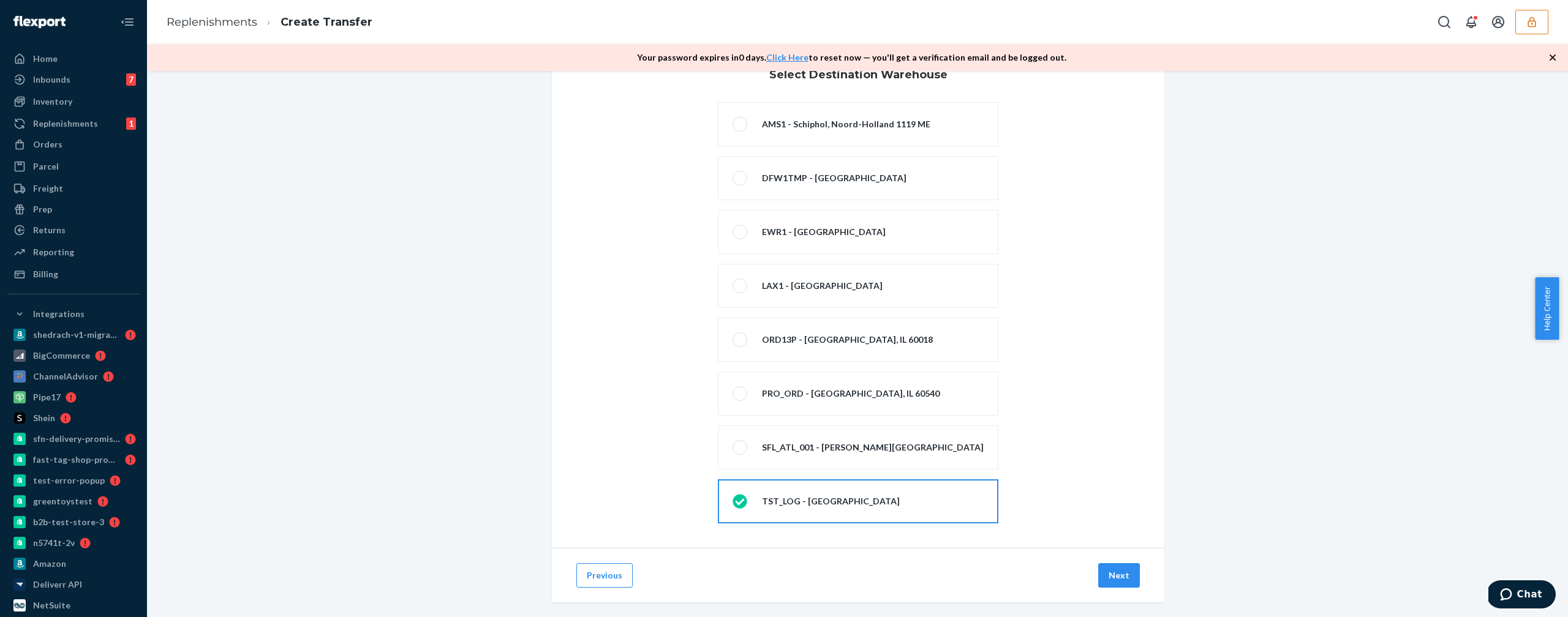
scroll to position [62, 0]
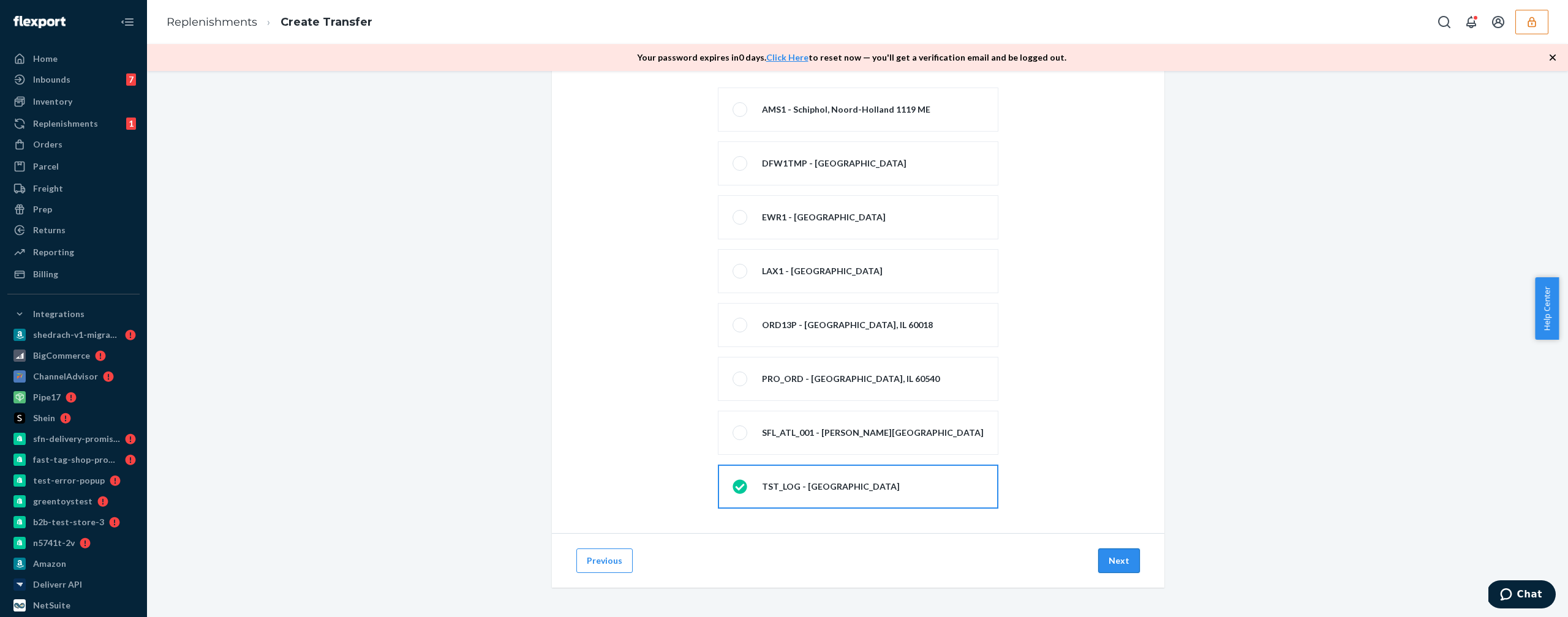
click at [1120, 539] on button "Next" at bounding box center [1119, 560] width 42 height 24
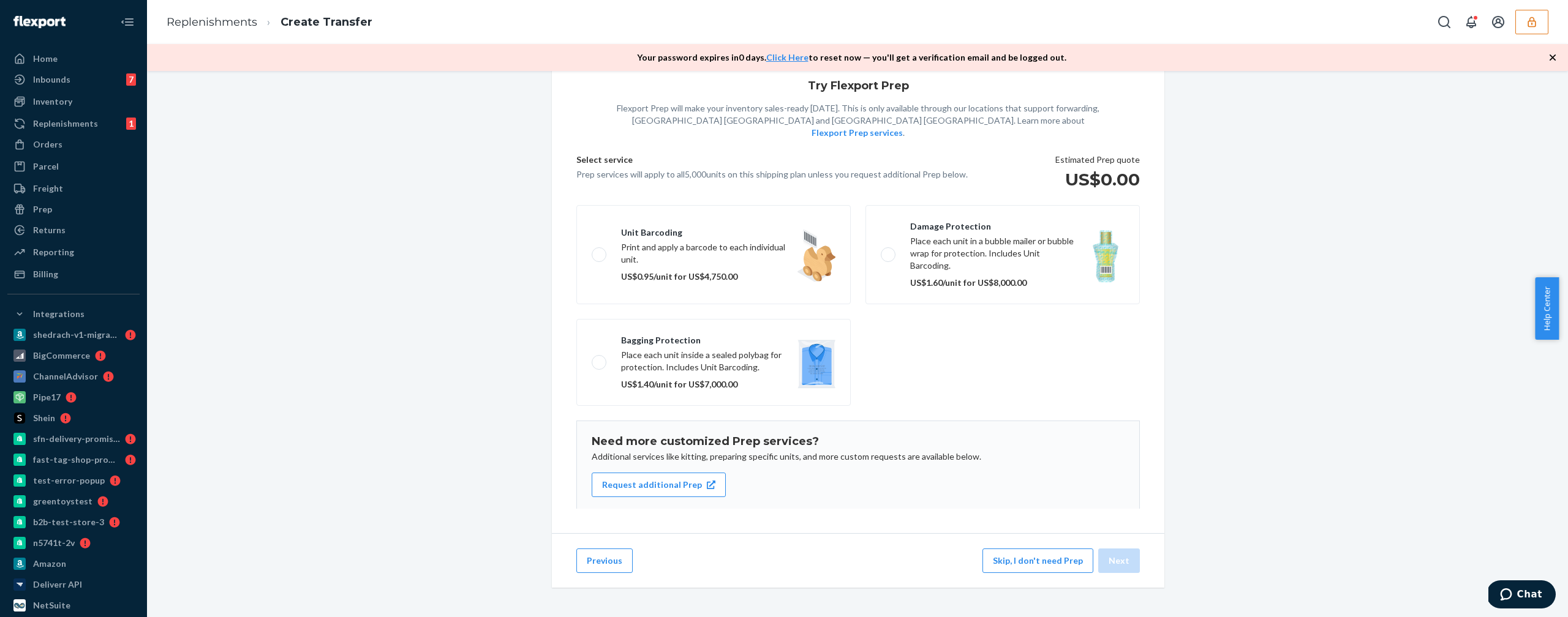
scroll to position [43, 0]
click at [1034, 539] on button "Skip, I don't need Prep" at bounding box center [1038, 560] width 111 height 24
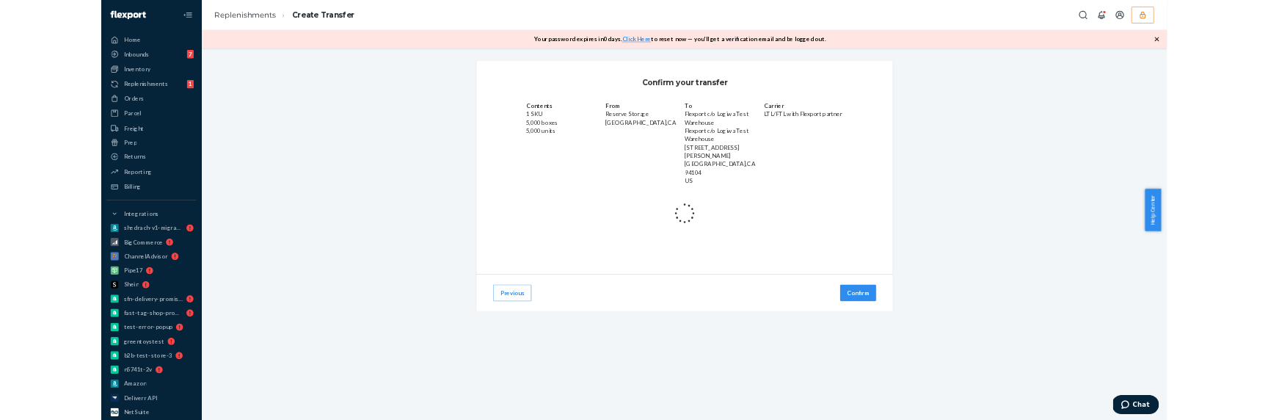
scroll to position [0, 0]
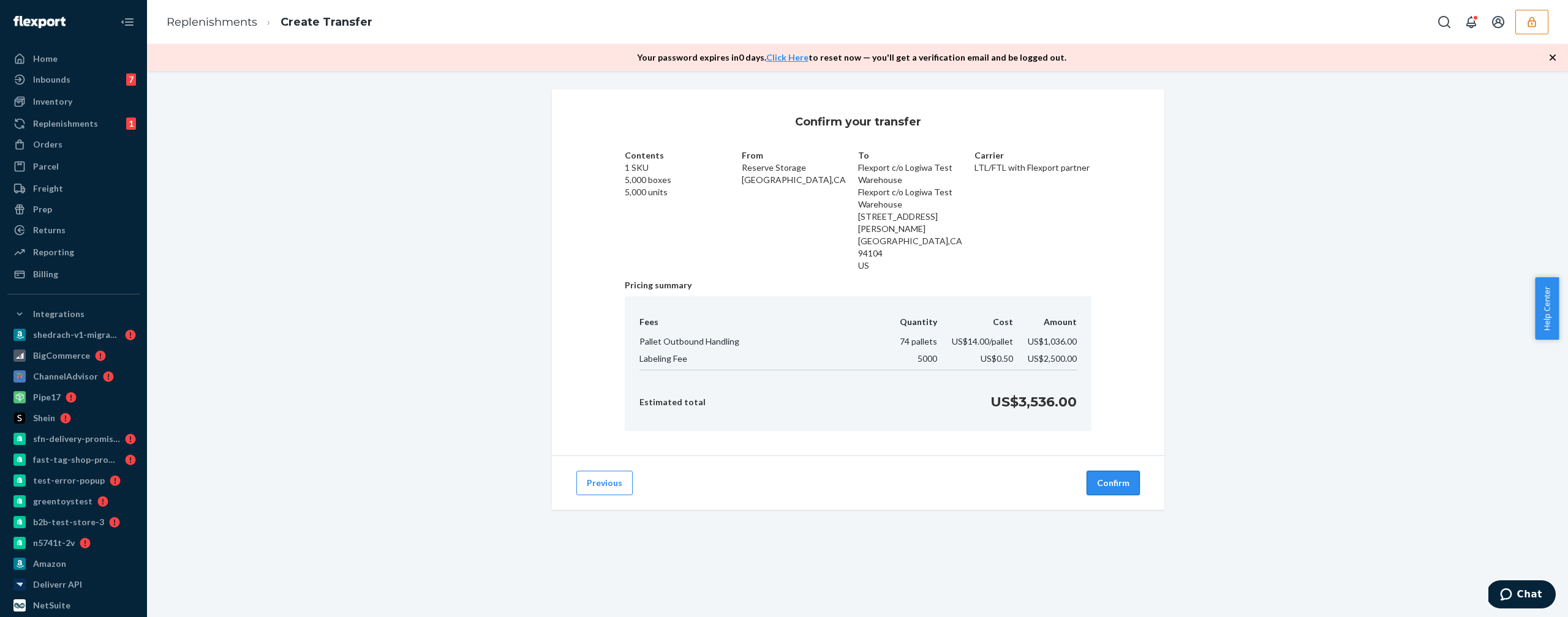
click at [1093, 471] on button "Confirm" at bounding box center [1113, 483] width 53 height 24
